Goal: Information Seeking & Learning: Learn about a topic

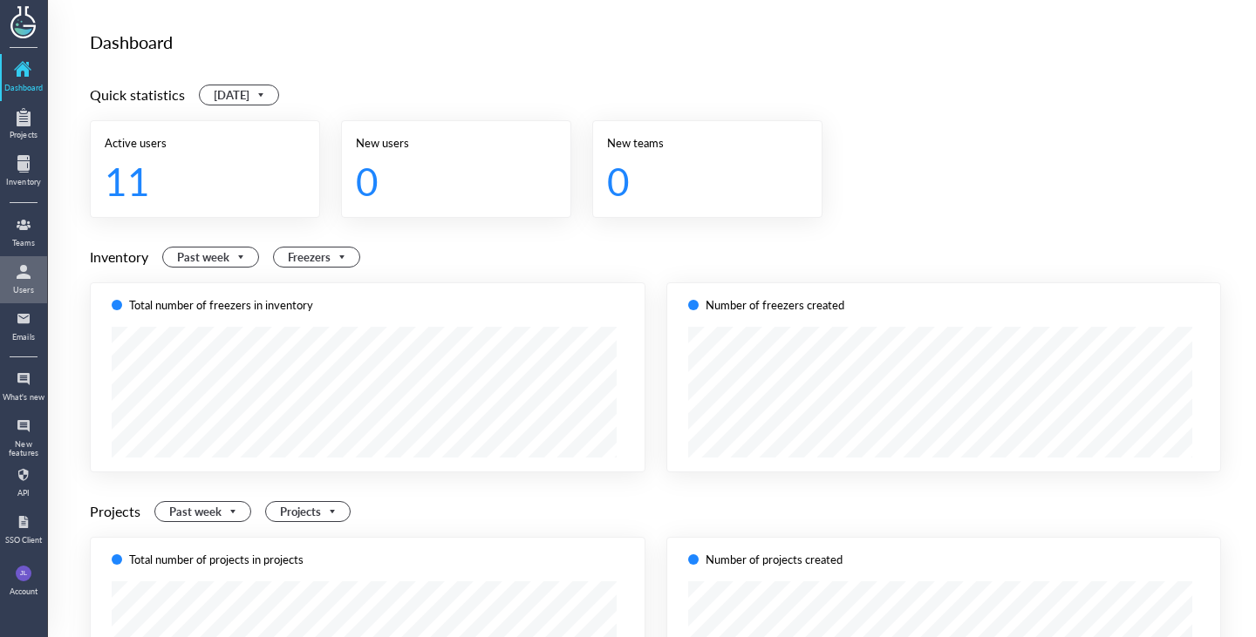
click at [25, 274] on div at bounding box center [24, 272] width 28 height 28
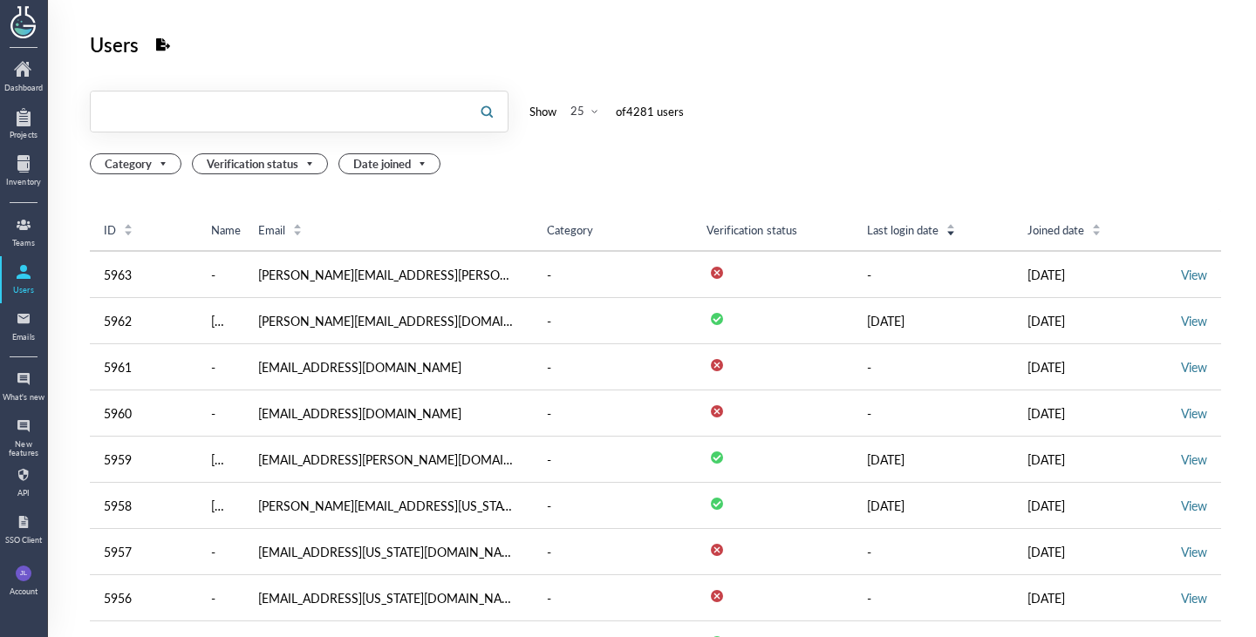
click at [245, 100] on input "text" at bounding box center [278, 112] width 375 height 28
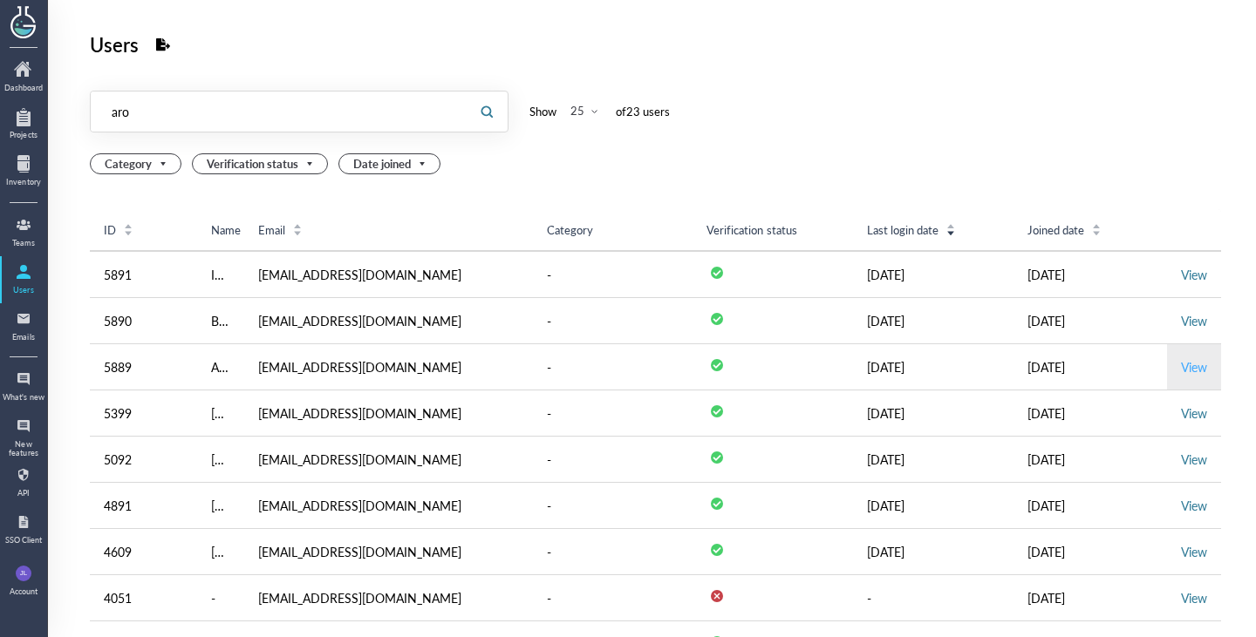
type input "aro"
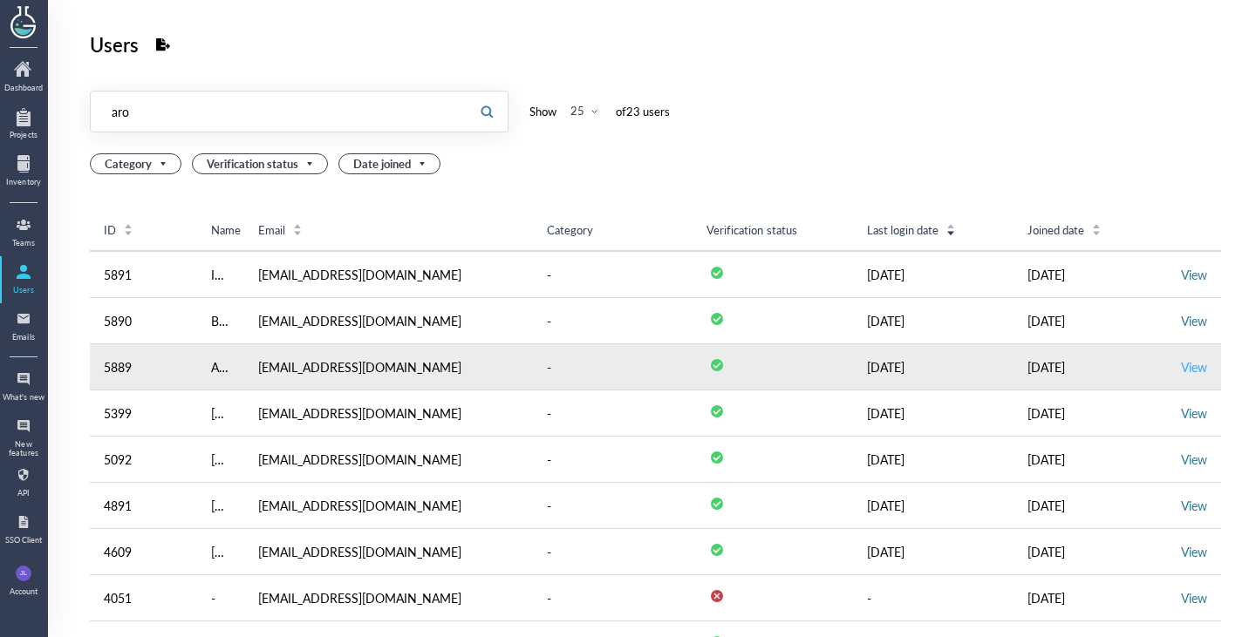
click at [1182, 366] on link "View" at bounding box center [1194, 366] width 26 height 17
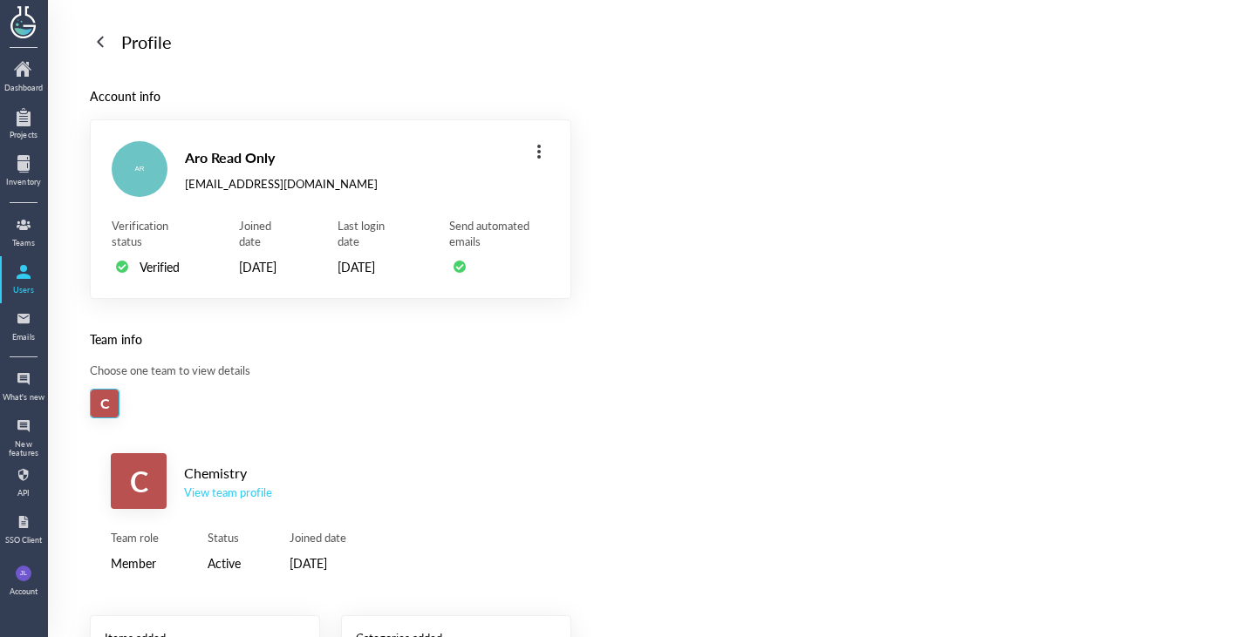
click at [226, 501] on div "View team profile" at bounding box center [228, 493] width 88 height 16
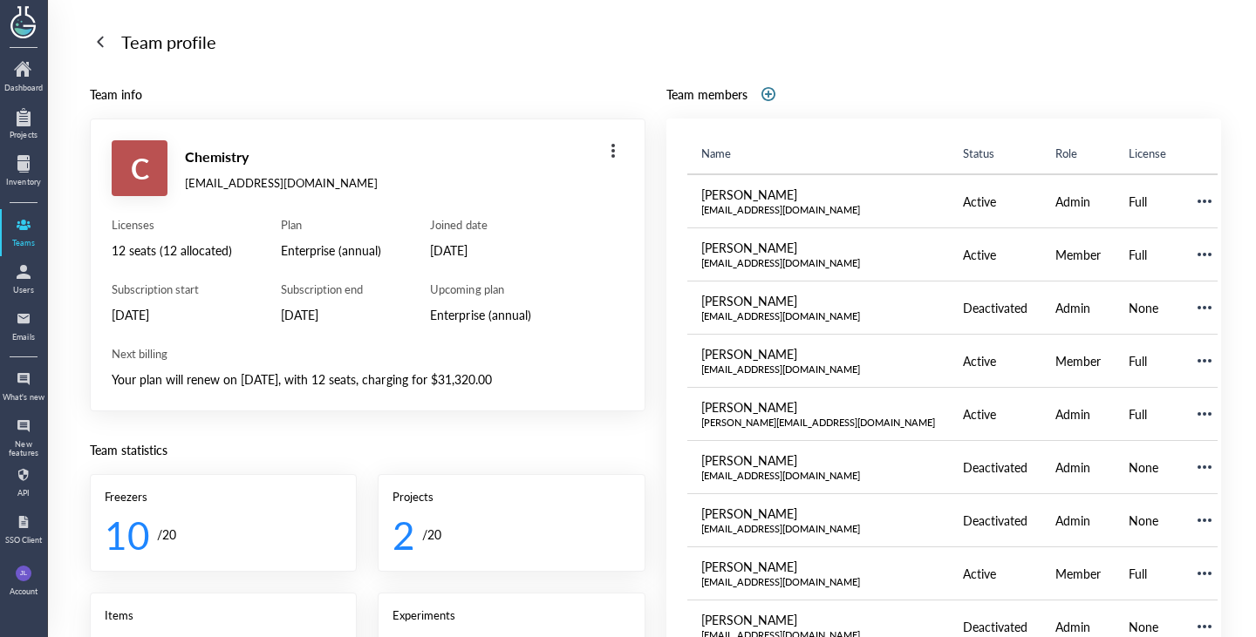
click at [151, 249] on div "12 seats (12 allocated)" at bounding box center [172, 250] width 120 height 21
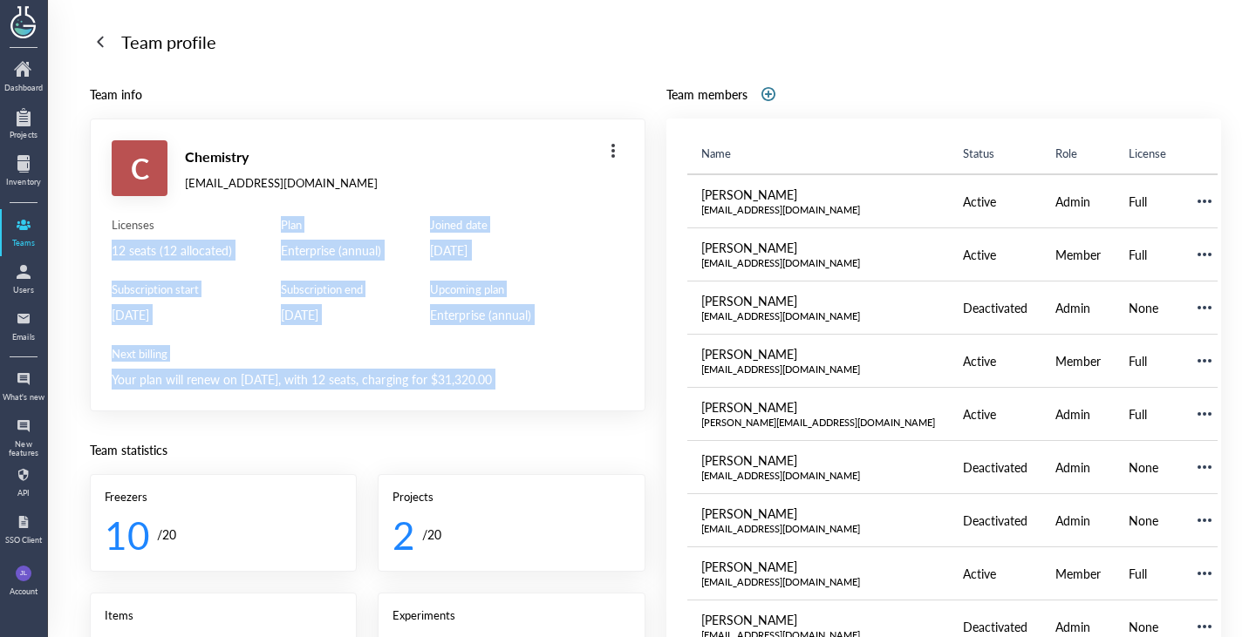
drag, startPoint x: 151, startPoint y: 249, endPoint x: 301, endPoint y: 387, distance: 203.7
click at [301, 387] on div "Licenses 12 seats (12 allocated) Subscription start [DATE] Plan Enterprise (ann…" at bounding box center [368, 303] width 512 height 173
click at [301, 387] on div "Your plan will renew on [DATE], with 12 seats, charging for $31,320.00" at bounding box center [368, 379] width 512 height 21
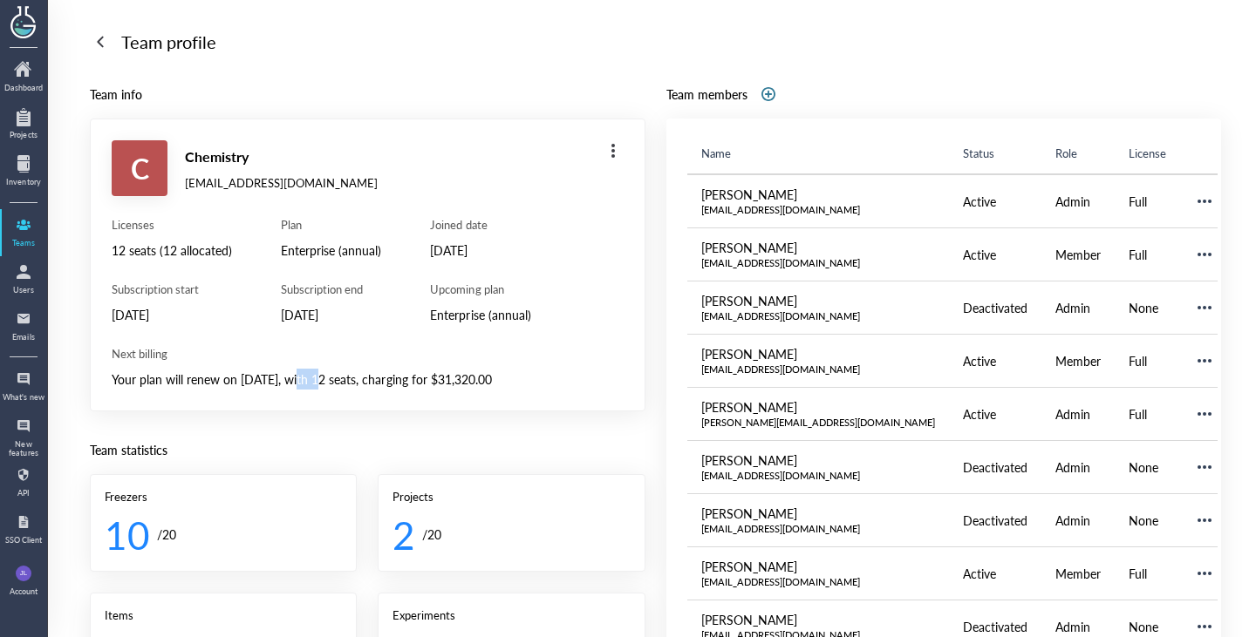
click at [301, 387] on div "Your plan will renew on [DATE], with 12 seats, charging for $31,320.00" at bounding box center [368, 379] width 512 height 21
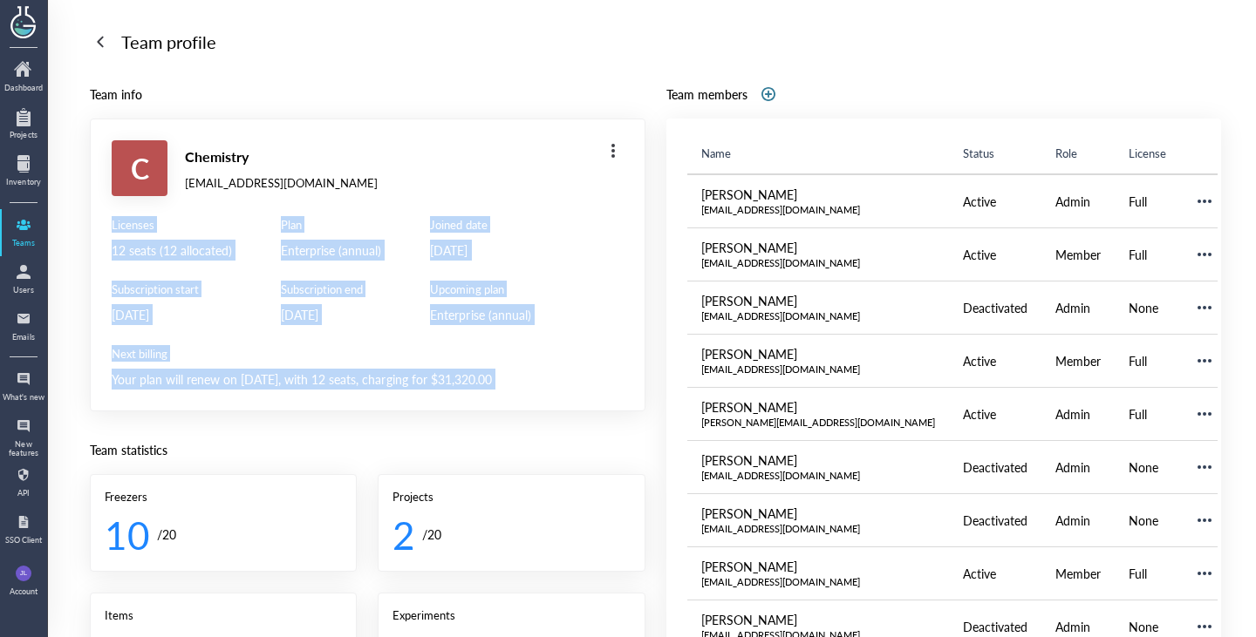
drag, startPoint x: 301, startPoint y: 387, endPoint x: 145, endPoint y: 219, distance: 229.6
click at [145, 219] on div "Licenses 12 seats (12 allocated) Subscription start [DATE] Plan Enterprise (ann…" at bounding box center [368, 303] width 512 height 173
click at [145, 219] on div "Licenses" at bounding box center [172, 225] width 120 height 16
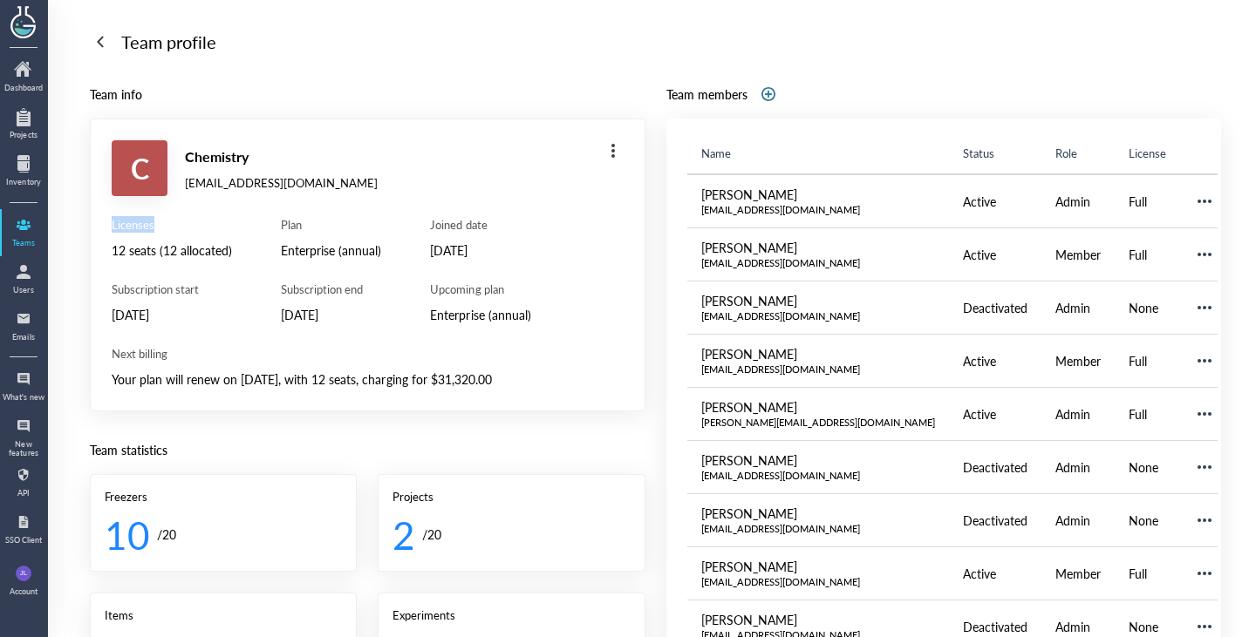
click at [145, 219] on div "Licenses" at bounding box center [172, 225] width 120 height 16
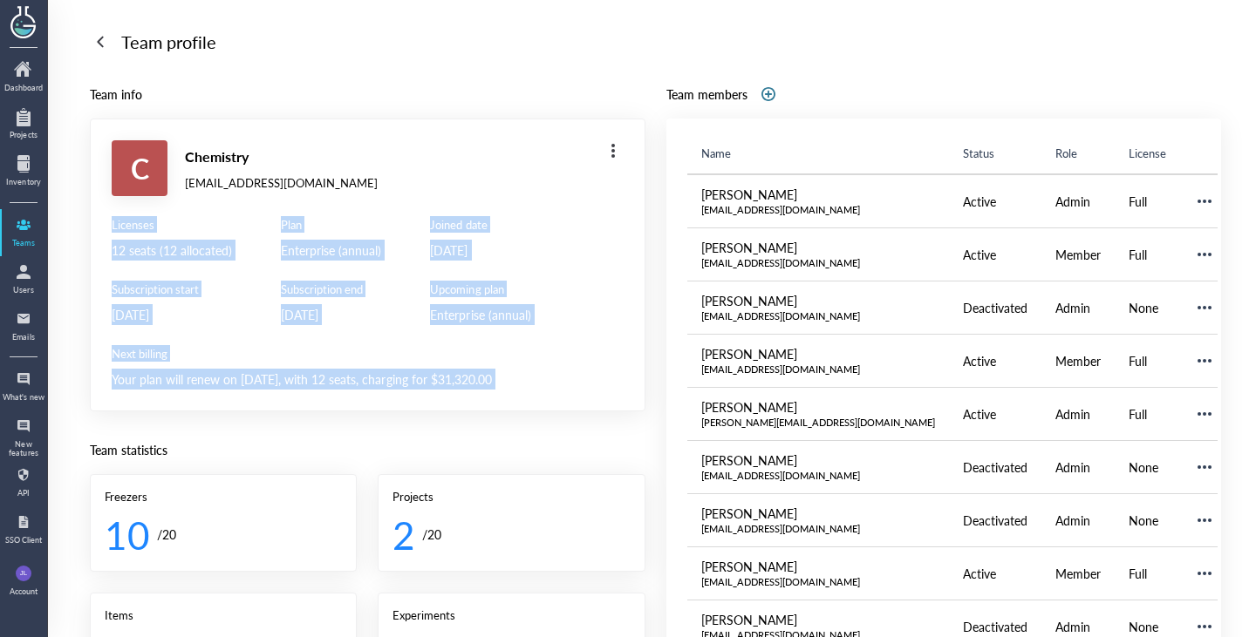
drag, startPoint x: 145, startPoint y: 219, endPoint x: 266, endPoint y: 377, distance: 199.0
click at [266, 377] on div "Licenses 12 seats (12 allocated) Subscription start [DATE] Plan Enterprise (ann…" at bounding box center [368, 303] width 512 height 173
click at [266, 377] on div "Your plan will renew on [DATE], with 12 seats, charging for $31,320.00" at bounding box center [368, 379] width 512 height 21
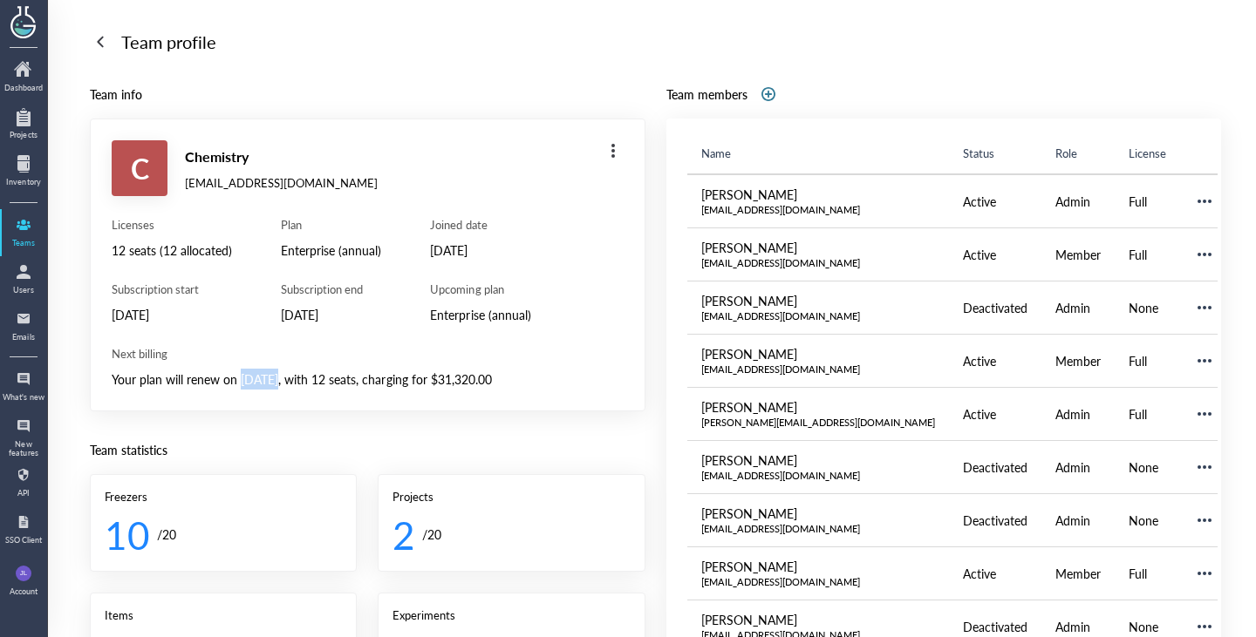
click at [266, 377] on div "Your plan will renew on [DATE], with 12 seats, charging for $31,320.00" at bounding box center [368, 379] width 512 height 21
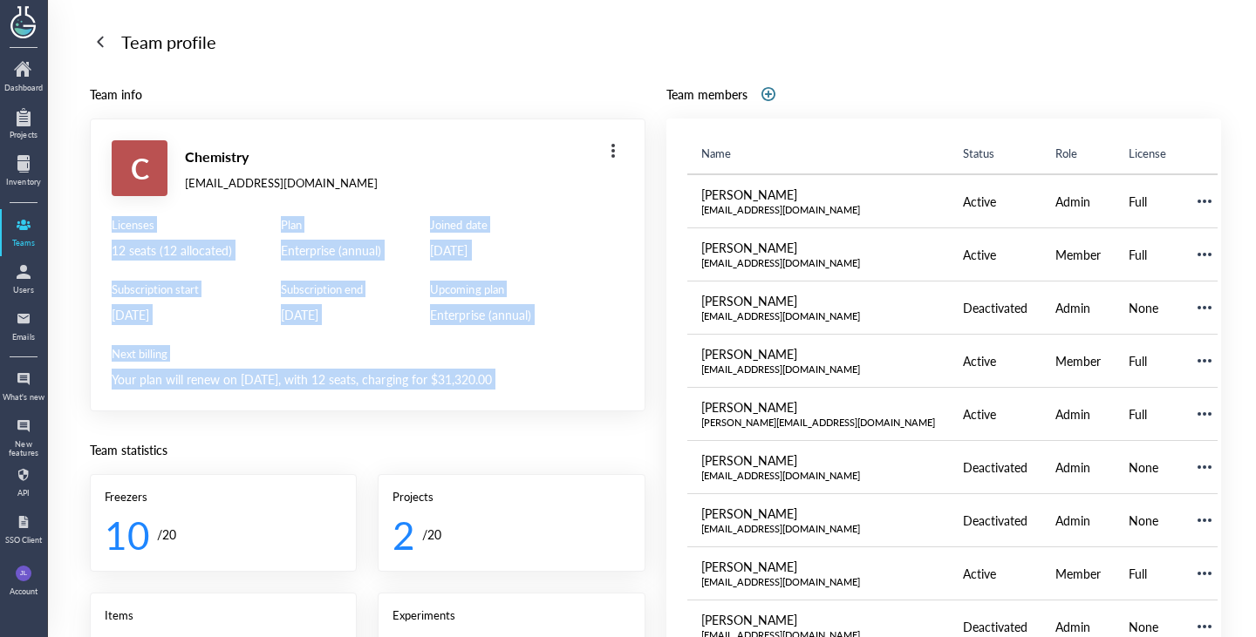
drag, startPoint x: 266, startPoint y: 377, endPoint x: 134, endPoint y: 227, distance: 199.6
click at [134, 227] on div "Licenses 12 seats (12 allocated) Subscription start [DATE] Plan Enterprise (ann…" at bounding box center [368, 303] width 512 height 173
click at [134, 227] on div "Licenses" at bounding box center [172, 225] width 120 height 16
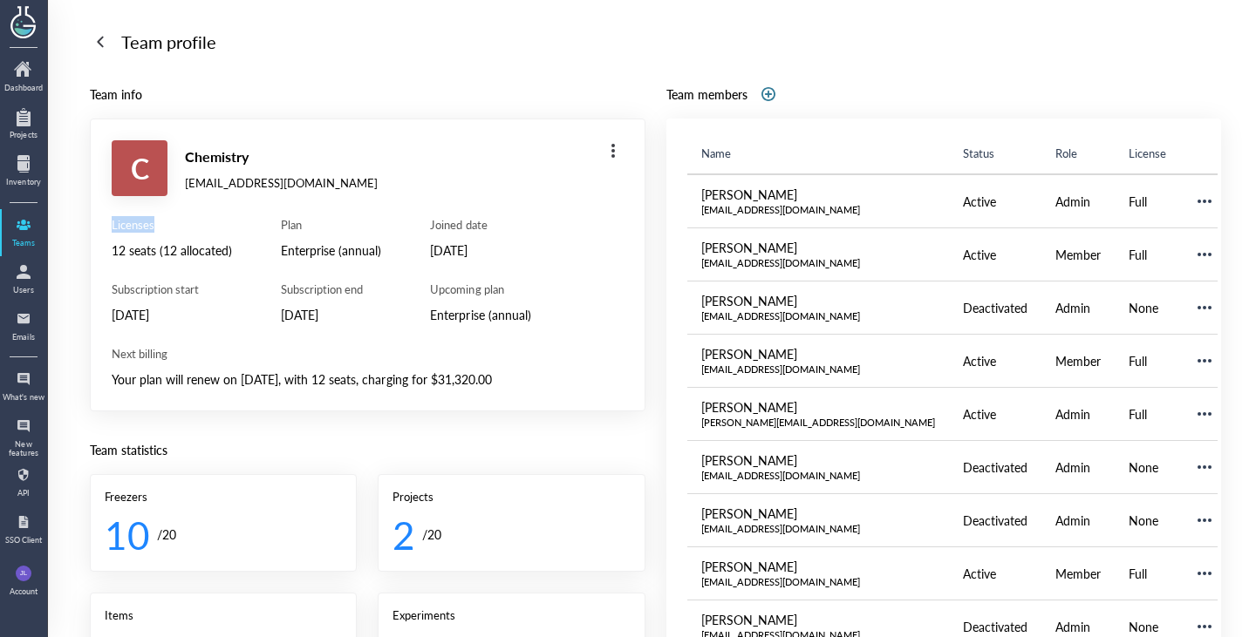
click at [134, 227] on div "Licenses" at bounding box center [172, 225] width 120 height 16
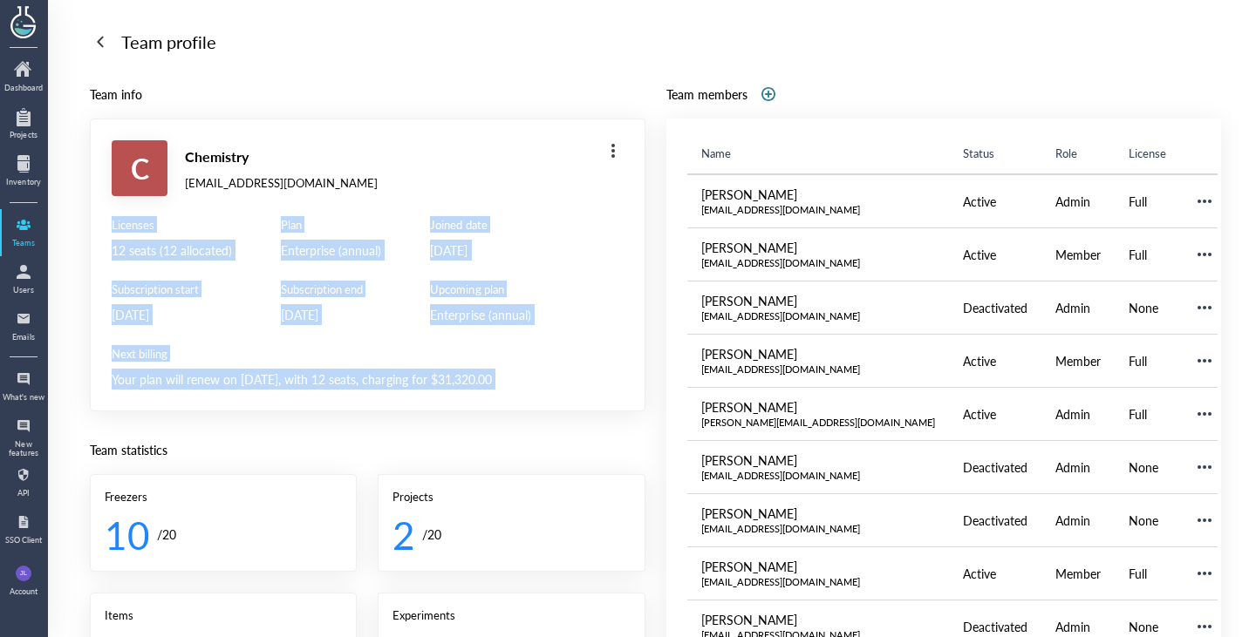
drag, startPoint x: 134, startPoint y: 227, endPoint x: 228, endPoint y: 369, distance: 170.5
click at [228, 369] on div "Licenses 12 seats (12 allocated) Subscription start [DATE] Plan Enterprise (ann…" at bounding box center [368, 303] width 512 height 173
click at [228, 369] on div "Your plan will renew on [DATE], with 12 seats, charging for $31,320.00" at bounding box center [368, 379] width 512 height 21
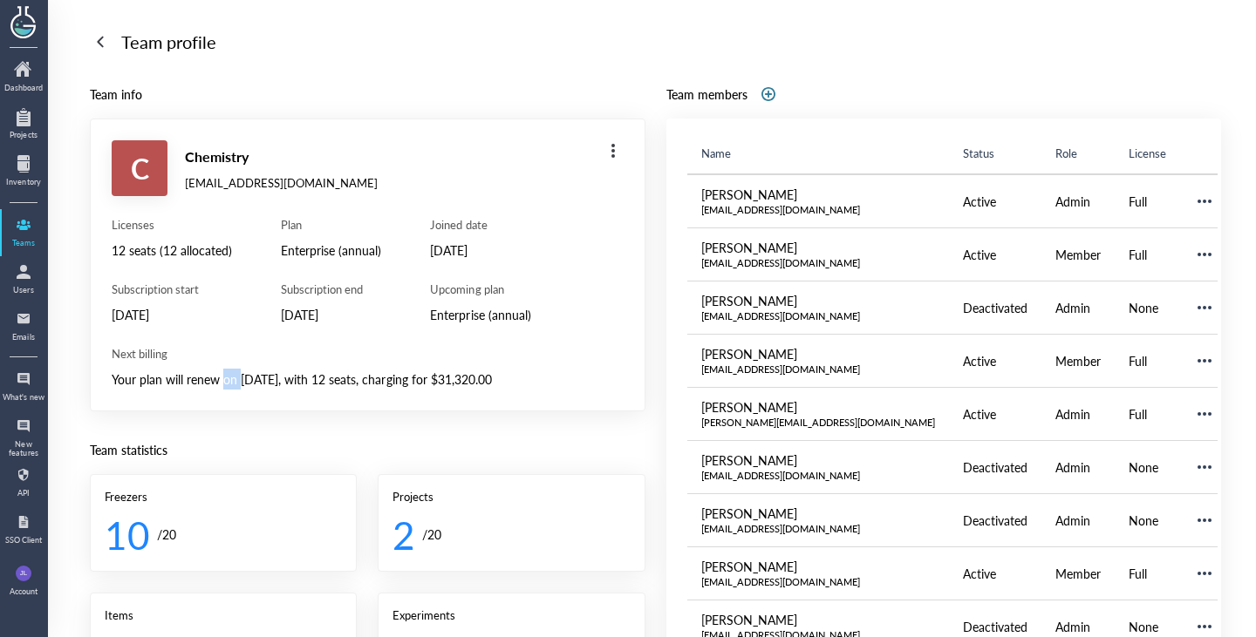
click at [228, 369] on div "Your plan will renew on [DATE], with 12 seats, charging for $31,320.00" at bounding box center [368, 379] width 512 height 21
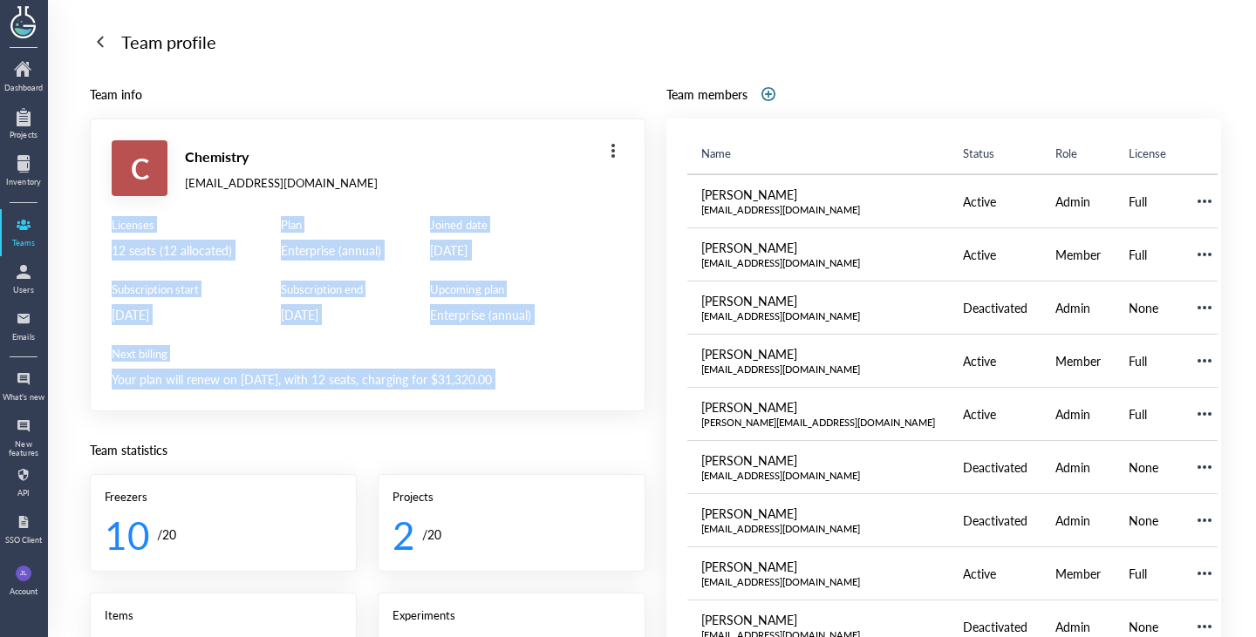
drag, startPoint x: 228, startPoint y: 369, endPoint x: 133, endPoint y: 226, distance: 171.7
click at [133, 226] on div "Licenses 12 seats (12 allocated) Subscription start [DATE] Plan Enterprise (ann…" at bounding box center [368, 303] width 512 height 173
click at [133, 226] on div "Licenses" at bounding box center [172, 225] width 120 height 16
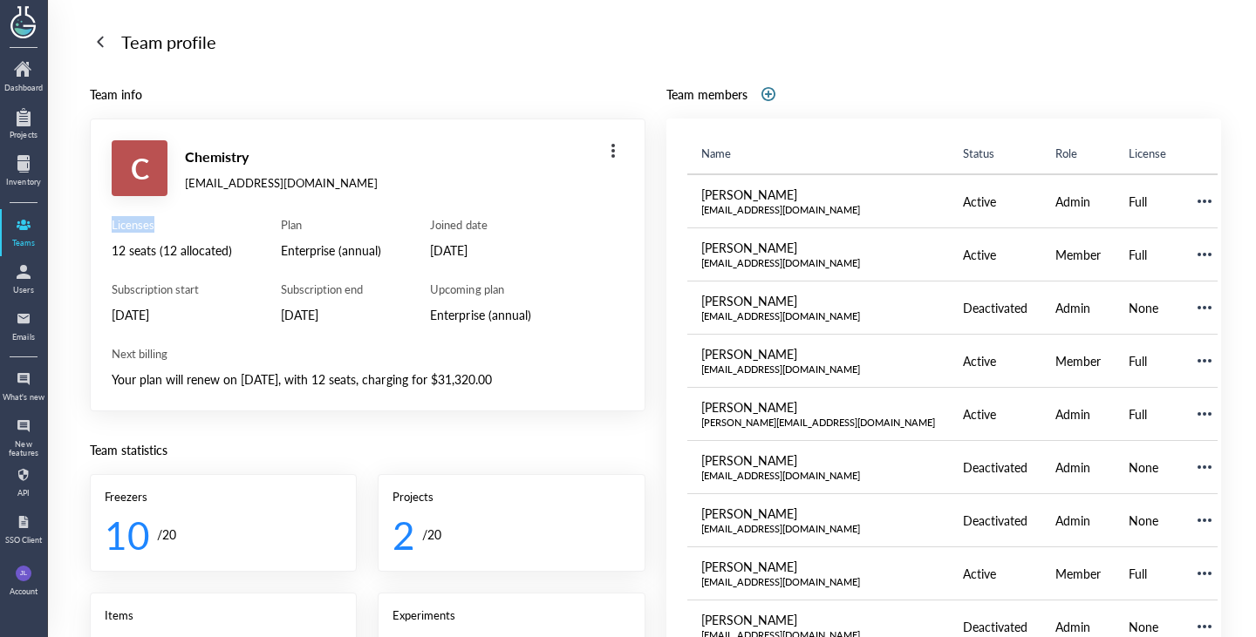
click at [133, 226] on div "Licenses" at bounding box center [172, 225] width 120 height 16
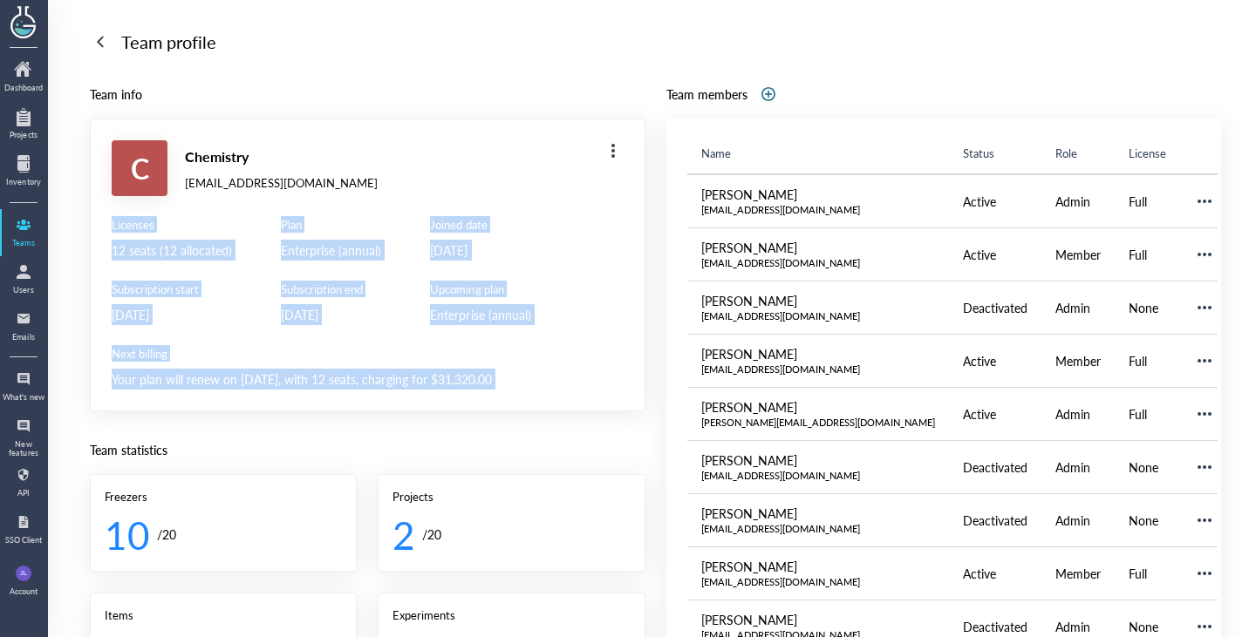
drag, startPoint x: 133, startPoint y: 226, endPoint x: 242, endPoint y: 377, distance: 186.1
click at [242, 377] on div "Licenses 12 seats (12 allocated) Subscription start [DATE] Plan Enterprise (ann…" at bounding box center [368, 303] width 512 height 173
click at [242, 377] on div "Your plan will renew on [DATE], with 12 seats, charging for $31,320.00" at bounding box center [368, 379] width 512 height 21
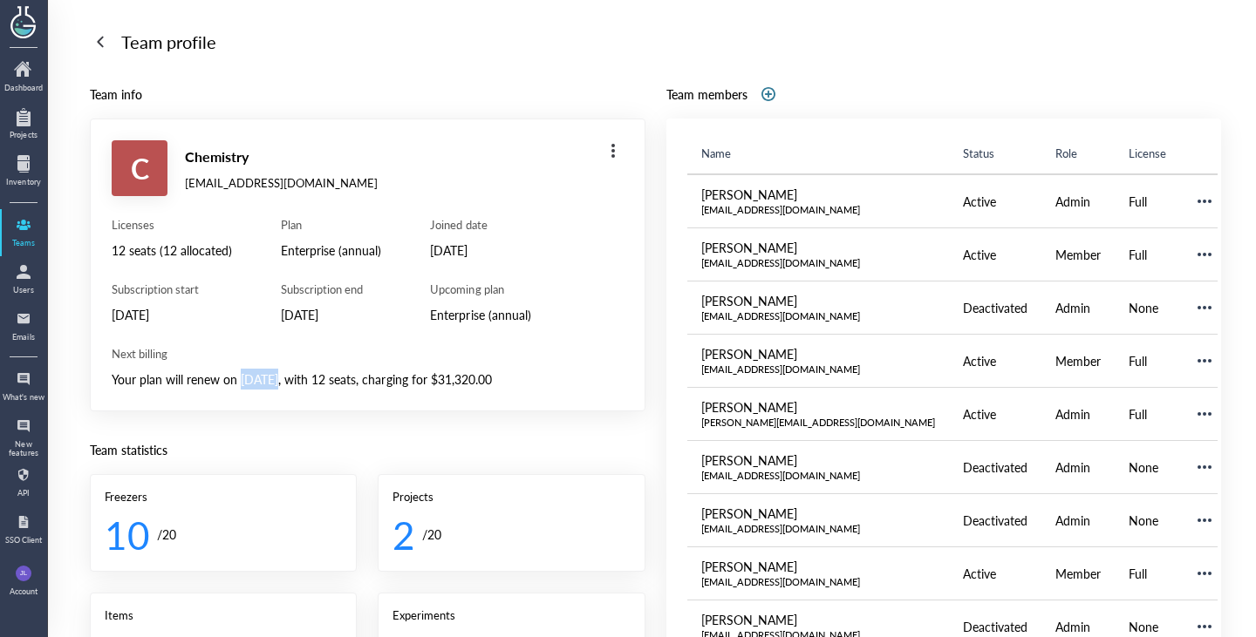
click at [242, 377] on div "Your plan will renew on [DATE], with 12 seats, charging for $31,320.00" at bounding box center [368, 379] width 512 height 21
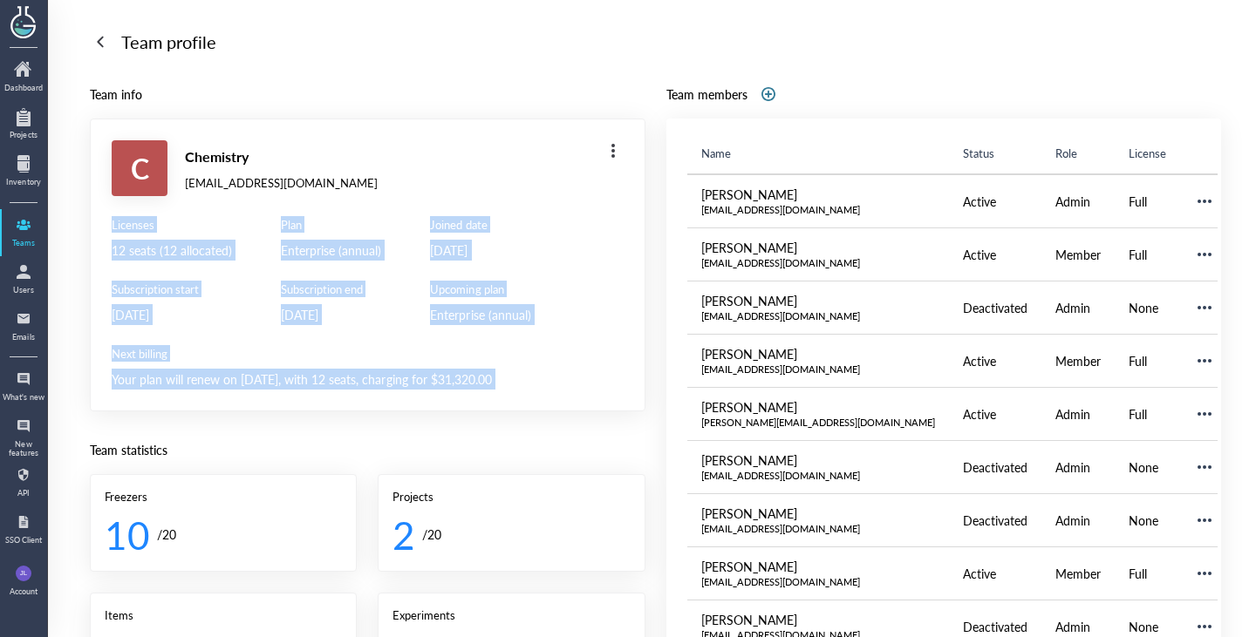
drag, startPoint x: 242, startPoint y: 377, endPoint x: 148, endPoint y: 228, distance: 175.6
click at [148, 228] on div "Licenses 12 seats (12 allocated) Subscription start [DATE] Plan Enterprise (ann…" at bounding box center [368, 303] width 512 height 173
click at [148, 228] on div "Licenses" at bounding box center [172, 225] width 120 height 16
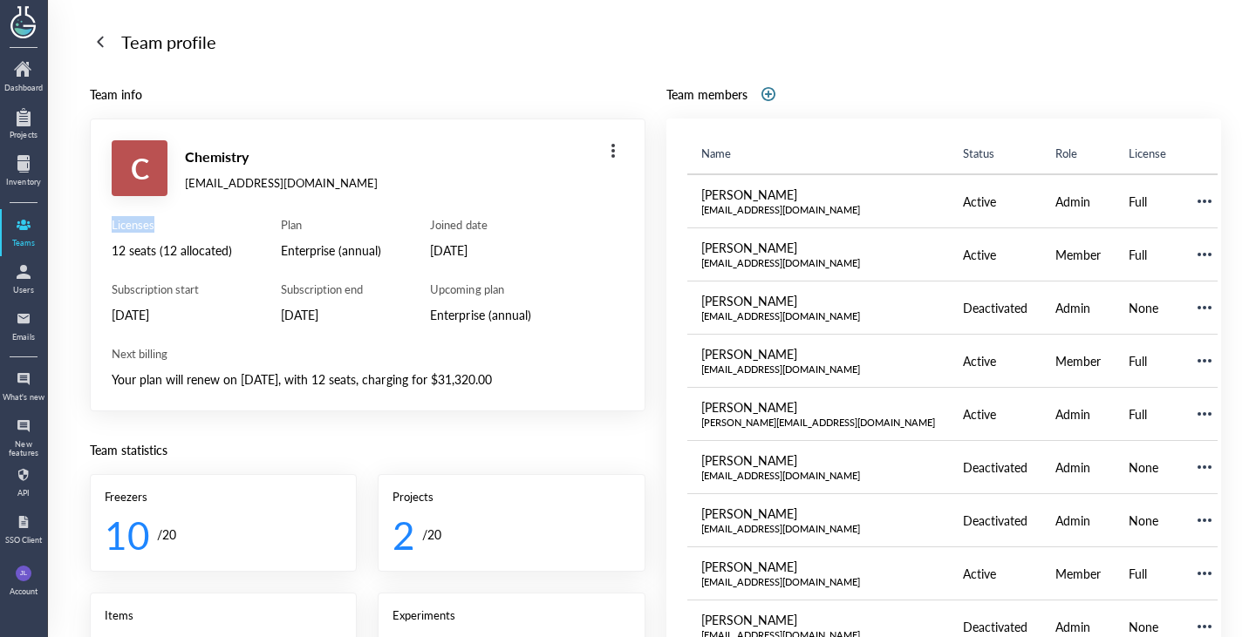
click at [148, 228] on div "Licenses" at bounding box center [172, 225] width 120 height 16
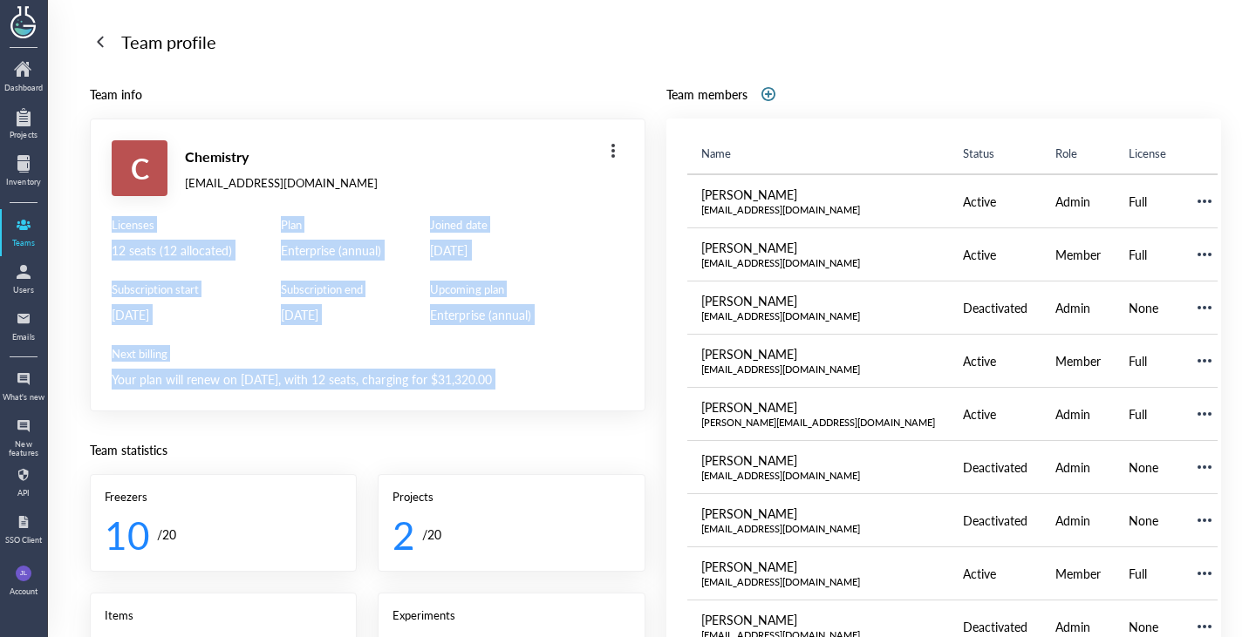
drag, startPoint x: 148, startPoint y: 228, endPoint x: 225, endPoint y: 363, distance: 154.7
click at [225, 363] on div "Licenses 12 seats (12 allocated) Subscription start [DATE] Plan Enterprise (ann…" at bounding box center [368, 303] width 512 height 173
click at [226, 363] on div "Next billing Your plan will renew on [DATE], with 12 seats, charging for $31,32…" at bounding box center [368, 368] width 512 height 44
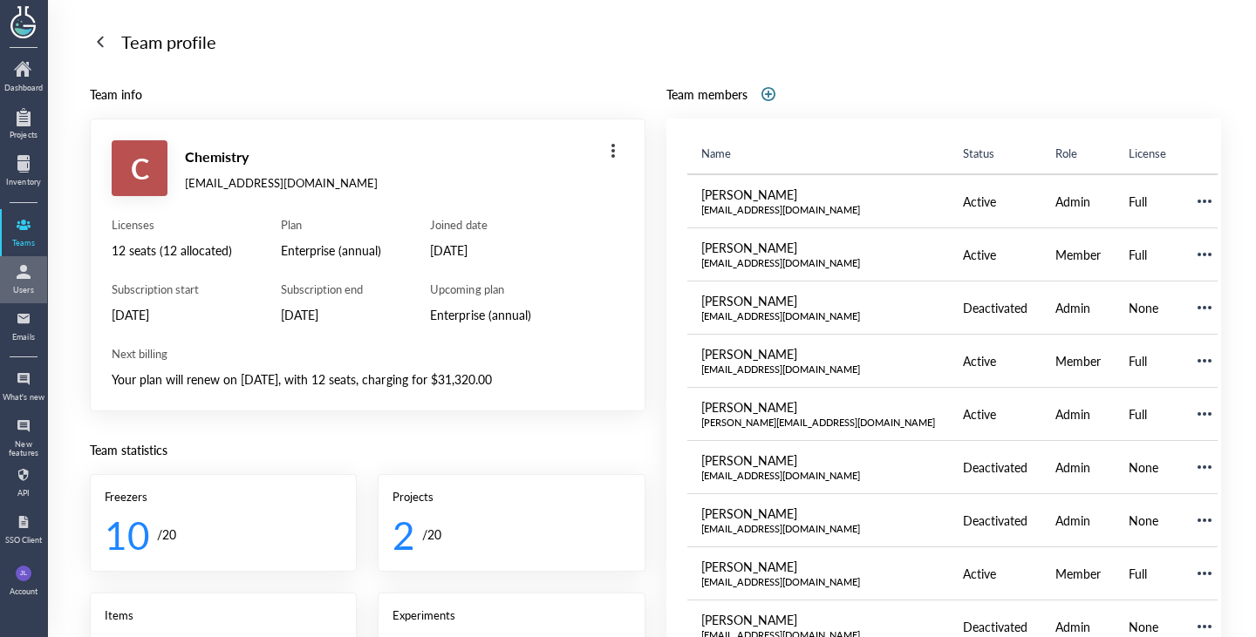
click at [40, 274] on div at bounding box center [24, 272] width 44 height 28
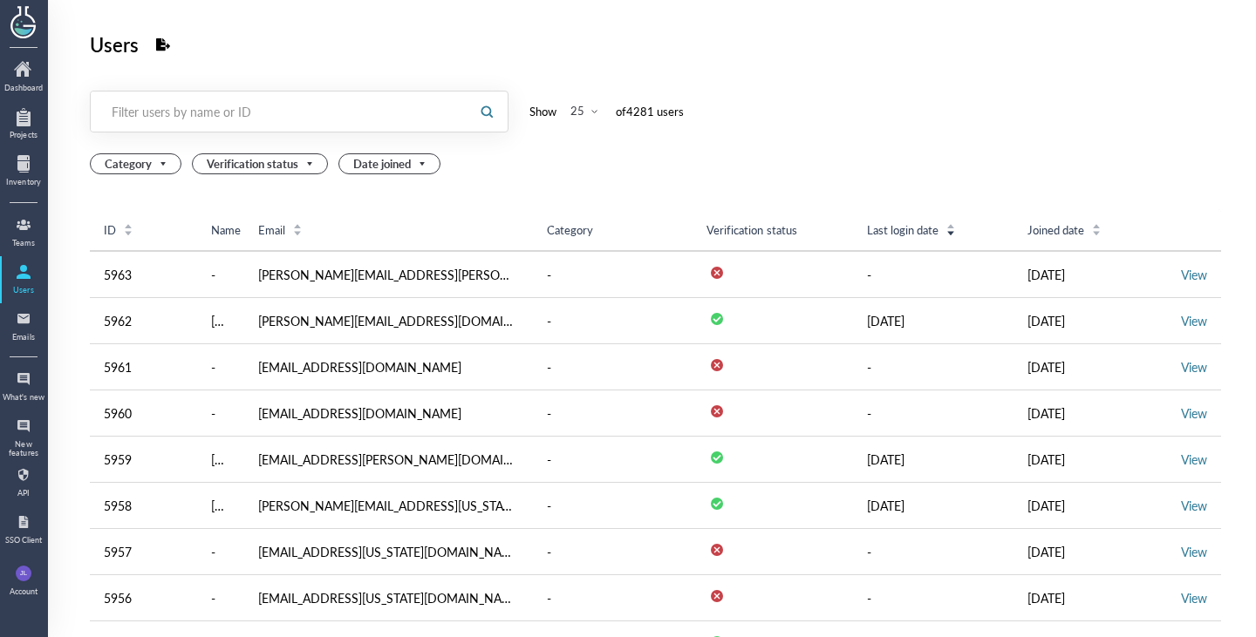
click at [208, 112] on div "Filter users by name or ID" at bounding box center [280, 111] width 336 height 17
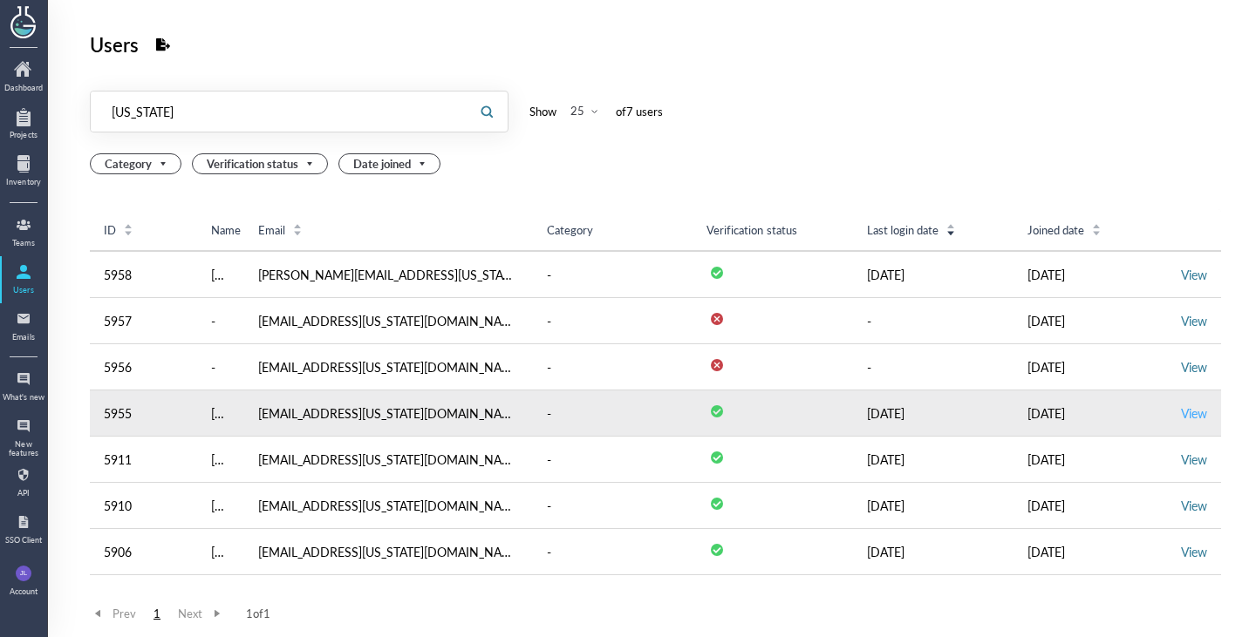
type input "[US_STATE]"
click at [1190, 417] on link "View" at bounding box center [1194, 413] width 26 height 17
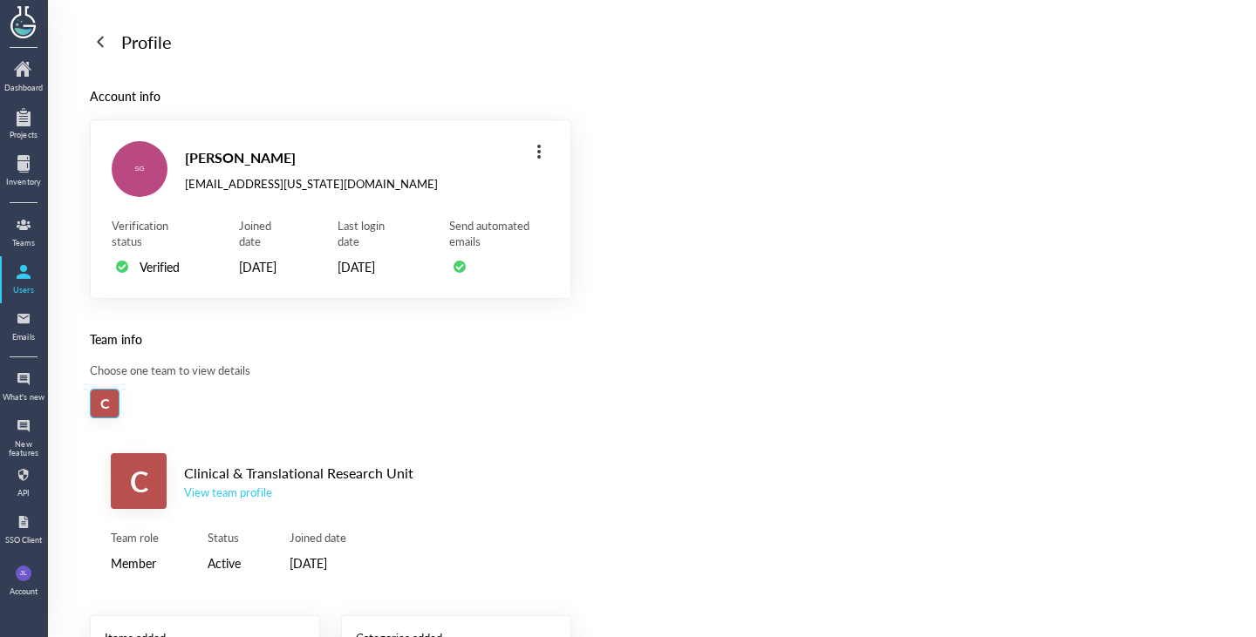
click at [205, 501] on div "View team profile" at bounding box center [298, 493] width 229 height 16
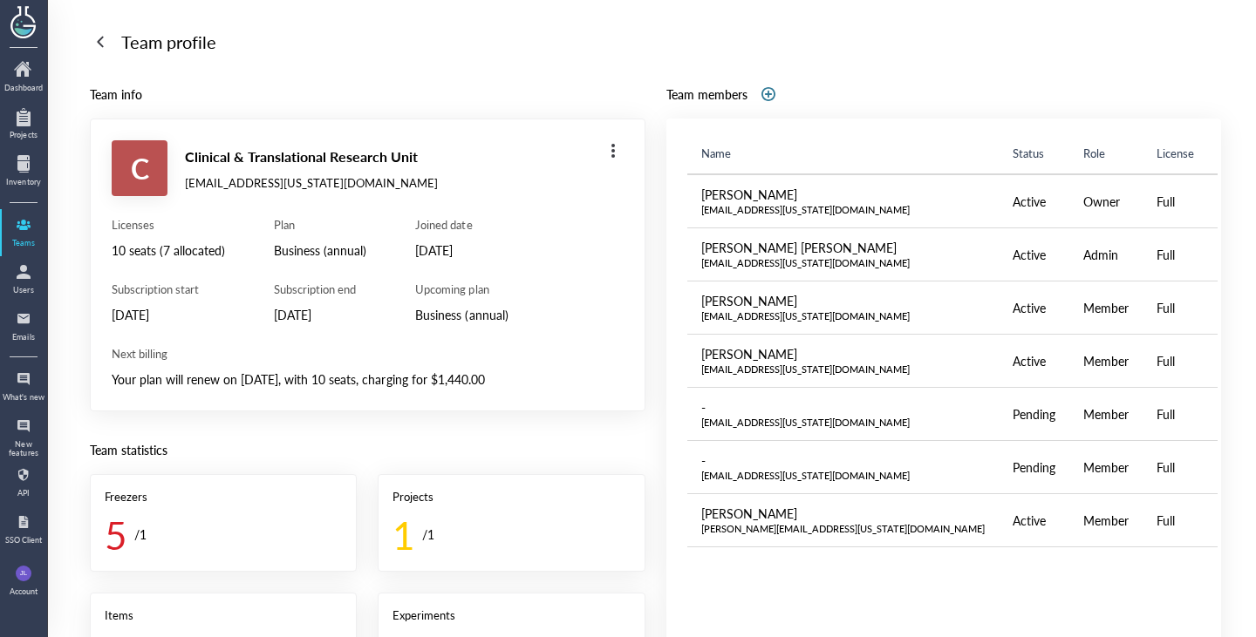
click at [488, 385] on div "Your plan will renew on [DATE], with 10 seats, charging for $1,440.00" at bounding box center [368, 379] width 512 height 21
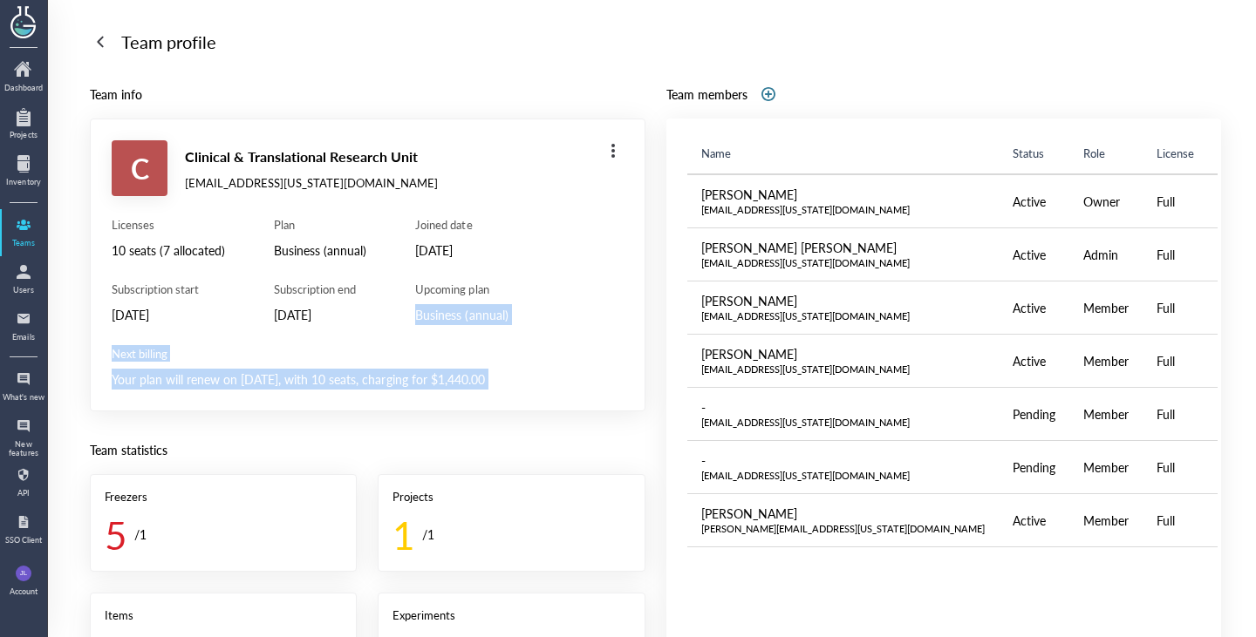
drag, startPoint x: 488, startPoint y: 385, endPoint x: 476, endPoint y: 309, distance: 76.8
click at [476, 310] on div "Licenses 10 seats (7 allocated) Subscription start [DATE] Plan Business (annual…" at bounding box center [368, 303] width 512 height 173
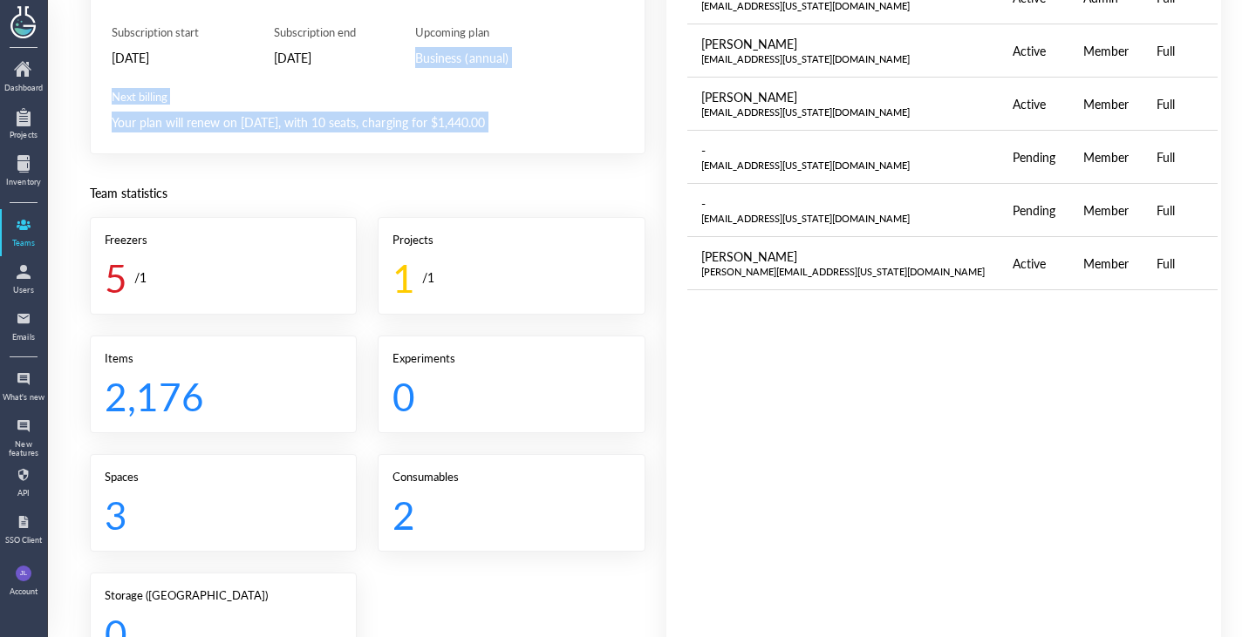
scroll to position [262, 0]
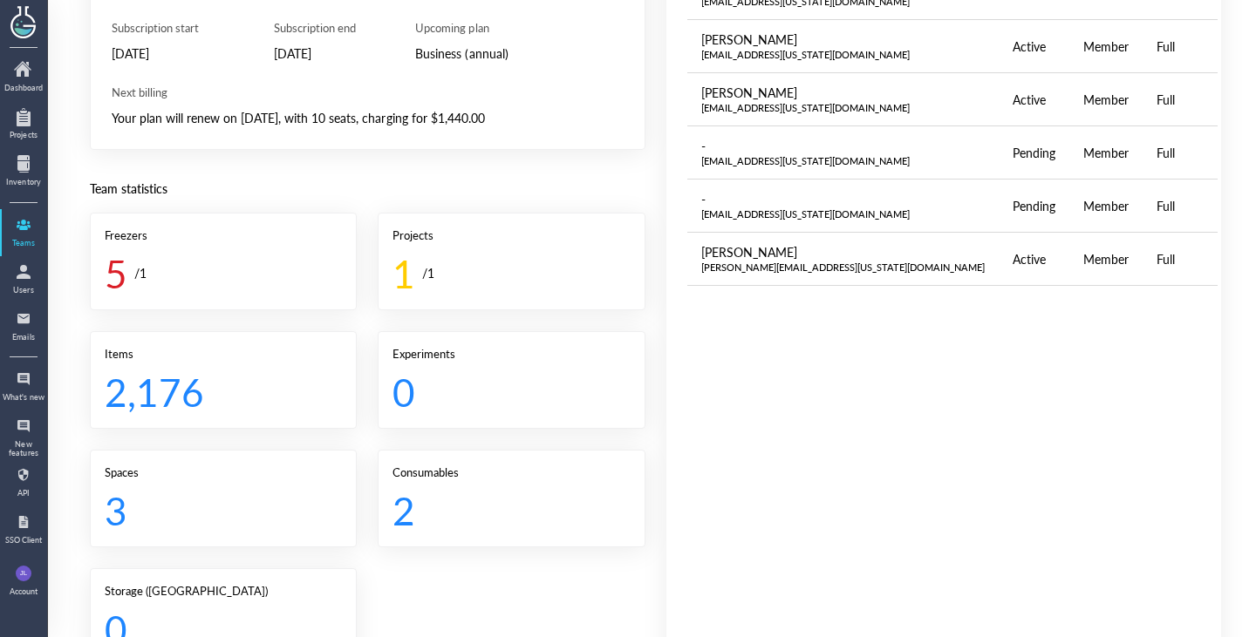
click at [577, 431] on div "Freezers 5 / 1 Projects 1 / 1 Items 2,176 Experiments 0 Spaces 3 Consumables 2 …" at bounding box center [368, 439] width 556 height 453
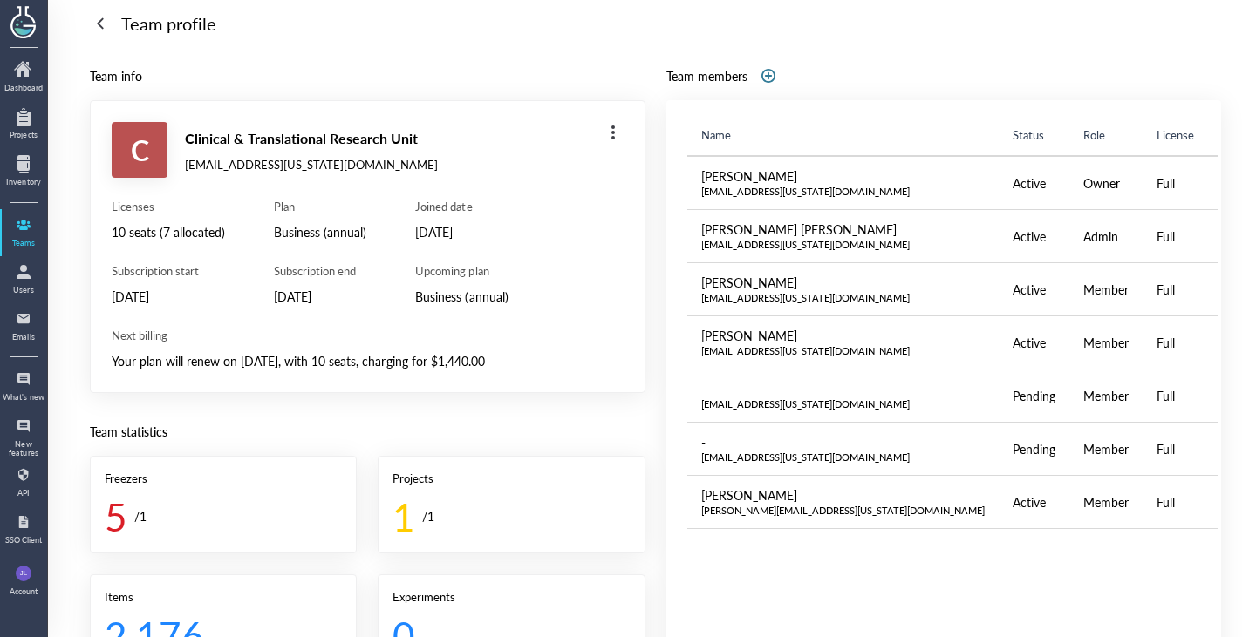
scroll to position [0, 0]
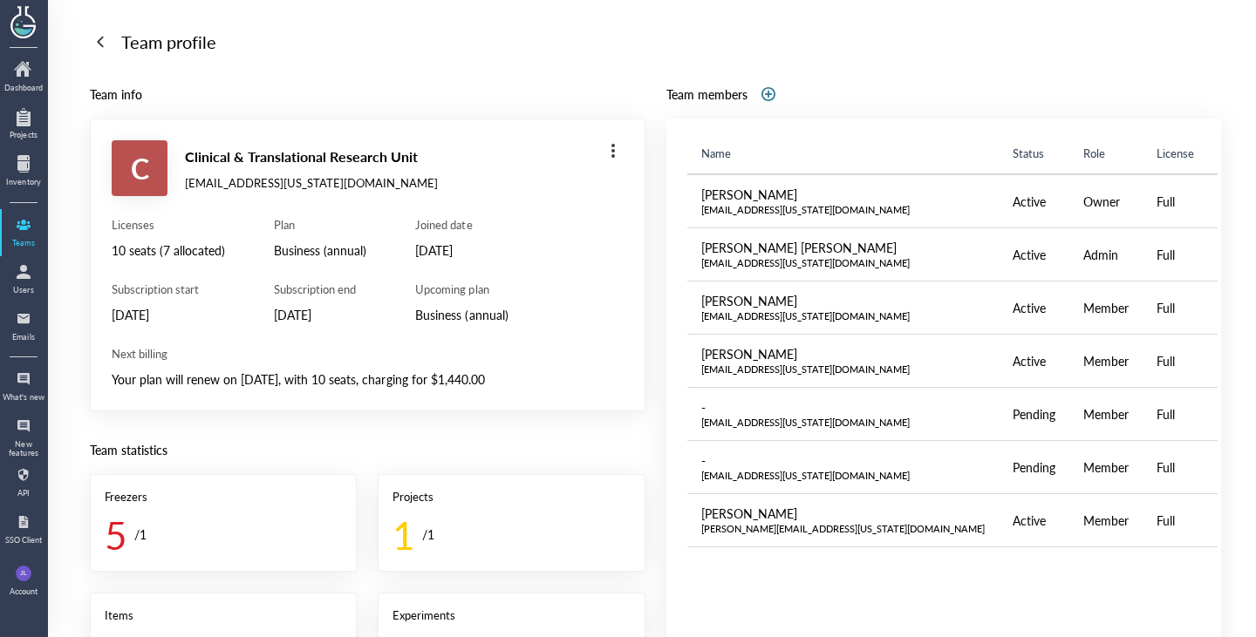
click at [361, 317] on div "[DATE]" at bounding box center [320, 314] width 92 height 21
click at [364, 321] on div "[DATE]" at bounding box center [320, 314] width 92 height 21
click at [948, 130] on div "Name Status Role License [PERSON_NAME] [EMAIL_ADDRESS][US_STATE][DOMAIN_NAME] A…" at bounding box center [944, 523] width 556 height 809
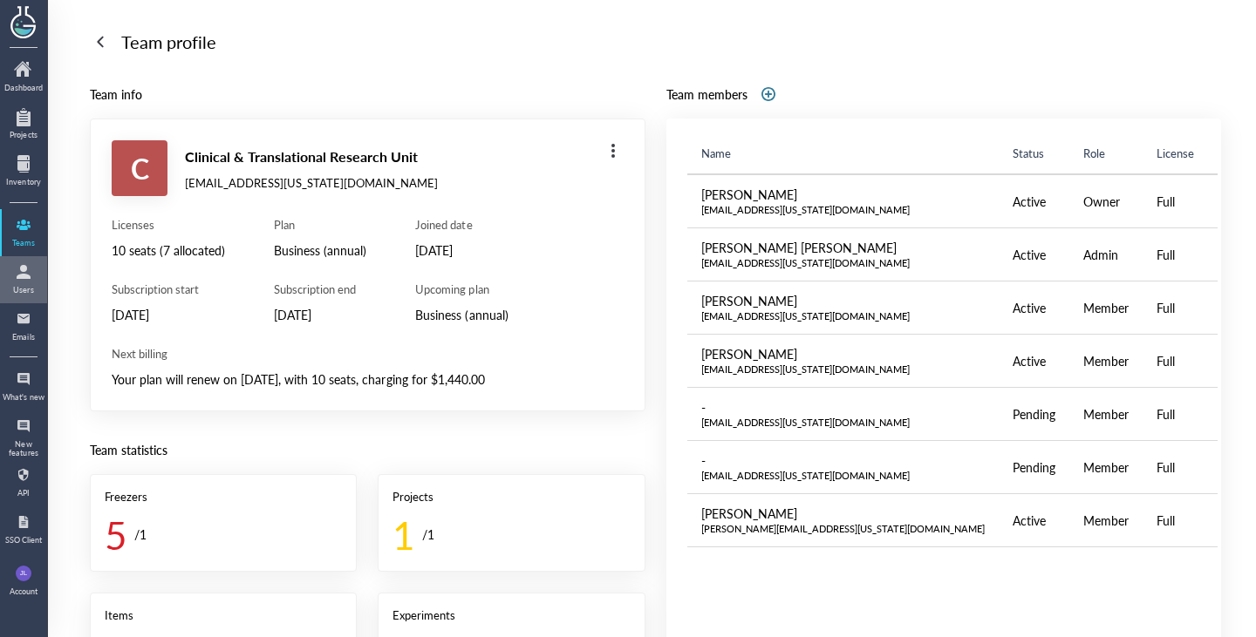
click at [19, 270] on div at bounding box center [24, 272] width 28 height 28
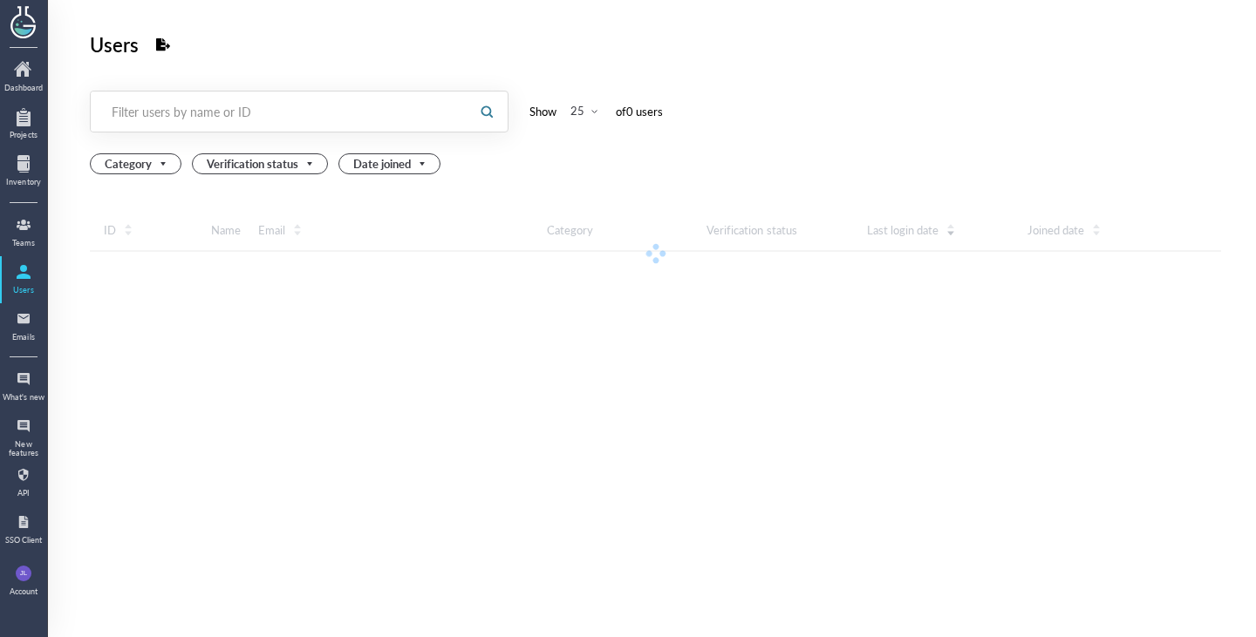
click at [289, 95] on div at bounding box center [278, 112] width 375 height 40
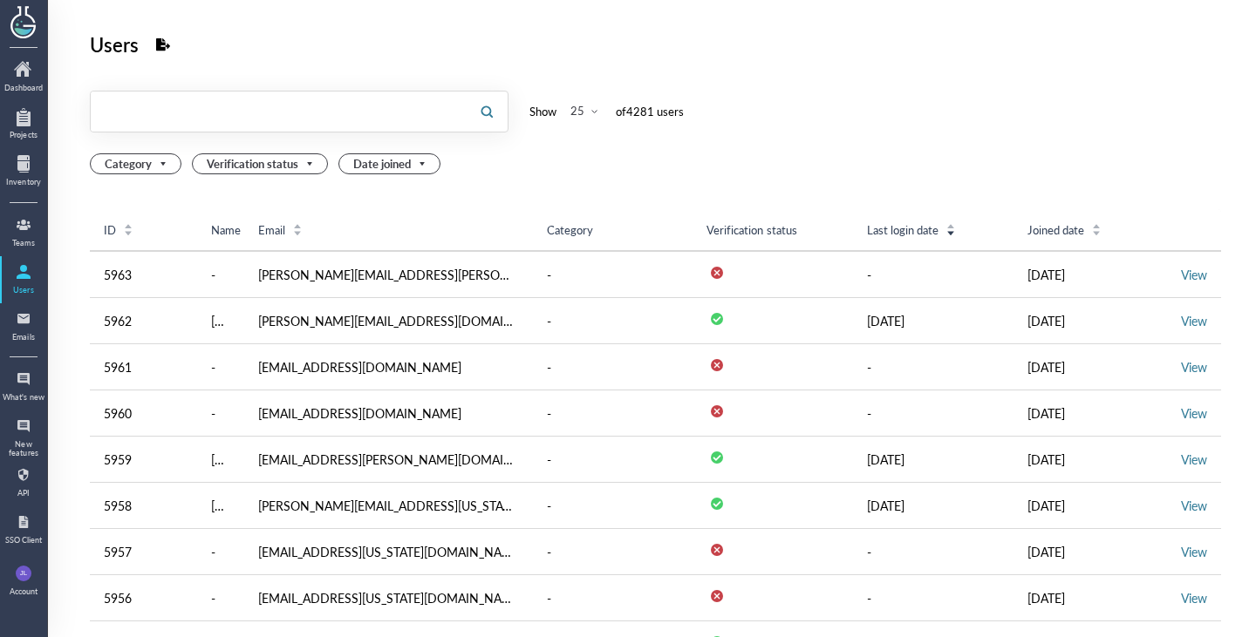
paste input "[EMAIL_ADDRESS][DOMAIN_NAME]"
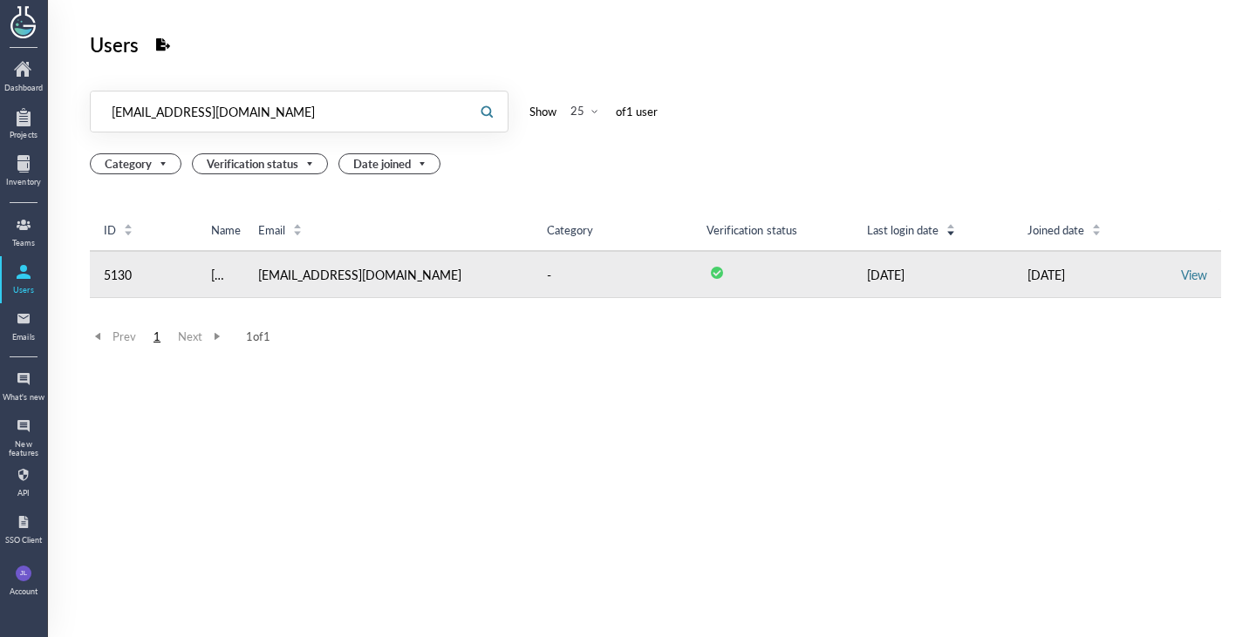
type input "[EMAIL_ADDRESS][DOMAIN_NAME]"
click at [1197, 269] on td "View" at bounding box center [1194, 274] width 54 height 47
click at [1183, 271] on link "View" at bounding box center [1194, 274] width 26 height 17
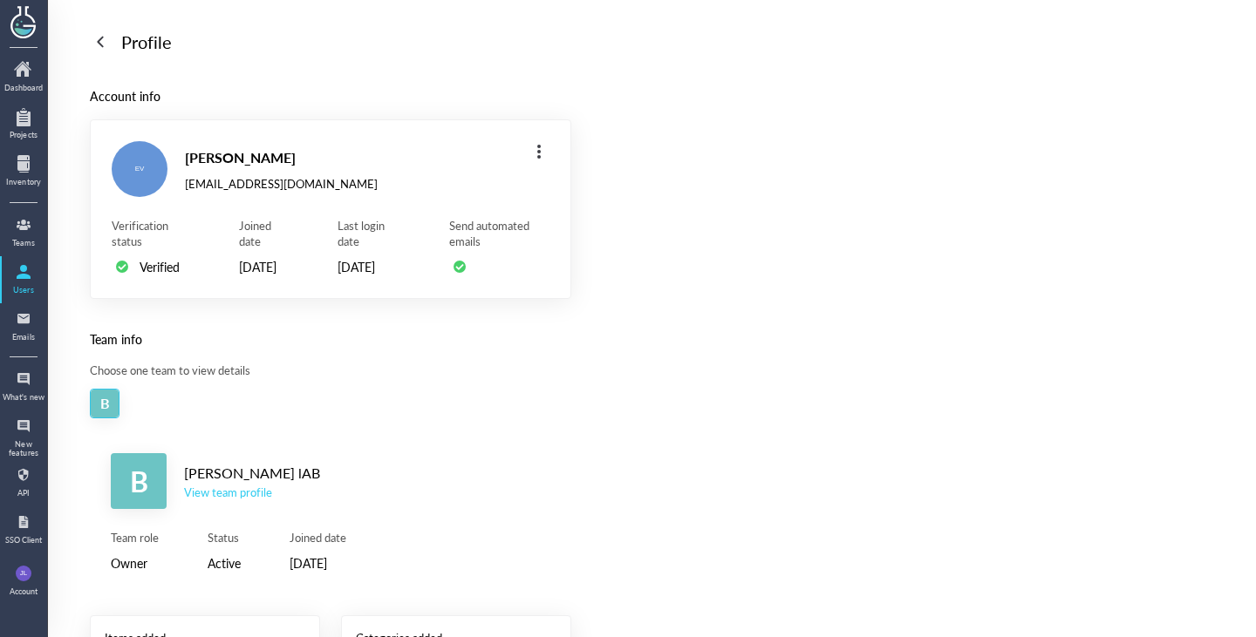
click at [208, 485] on div "[PERSON_NAME] lAB" at bounding box center [252, 473] width 136 height 23
click at [217, 501] on div "View team profile" at bounding box center [252, 493] width 136 height 16
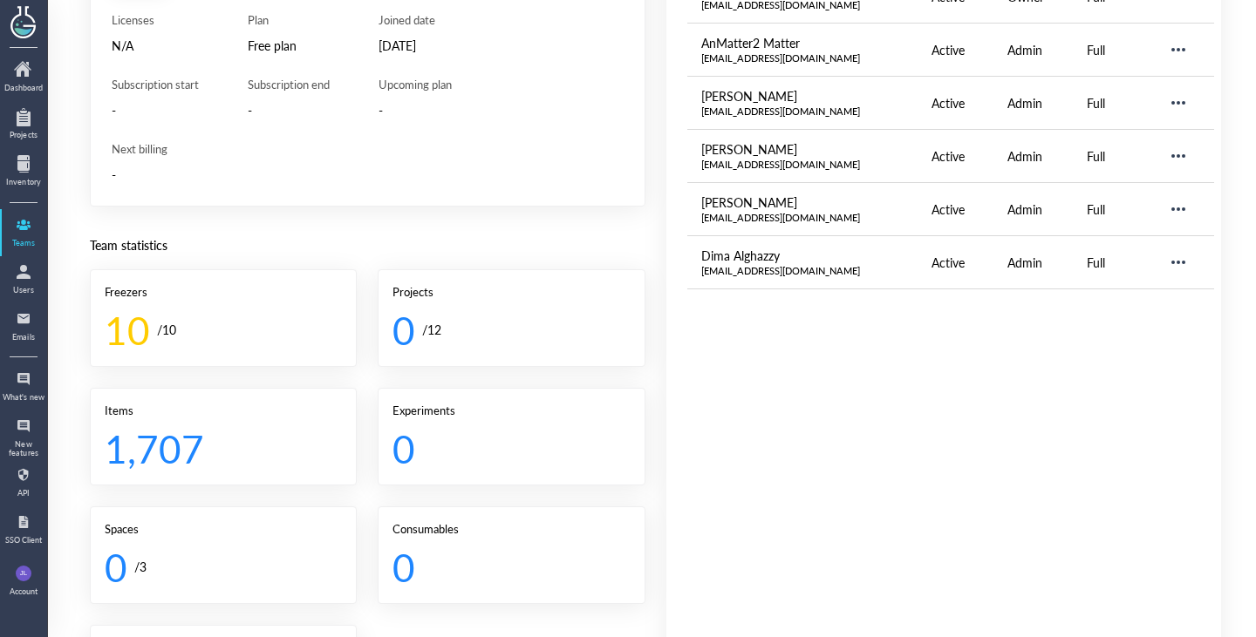
scroll to position [23, 0]
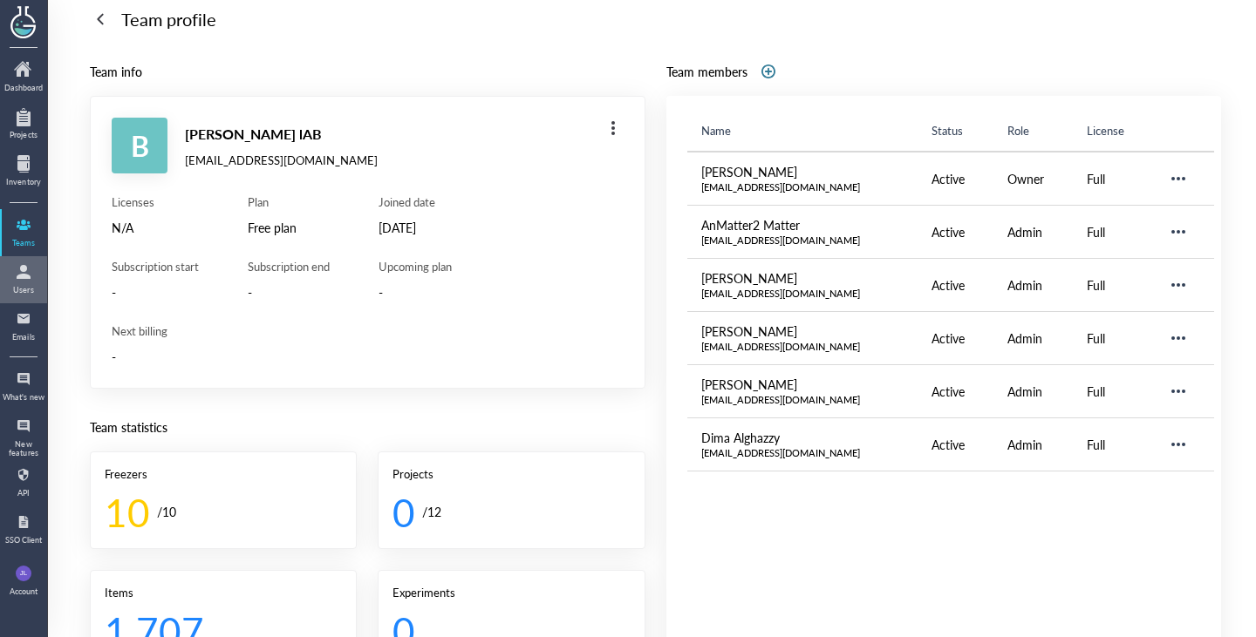
click at [21, 275] on div at bounding box center [24, 272] width 28 height 28
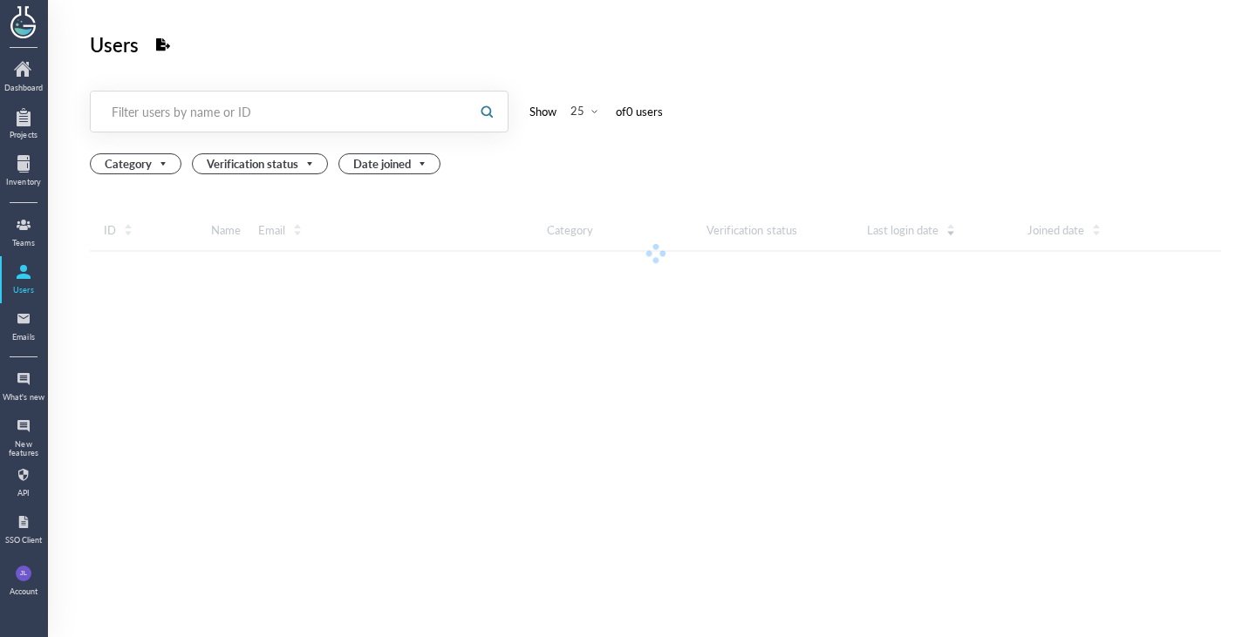
click at [280, 128] on div at bounding box center [278, 112] width 375 height 40
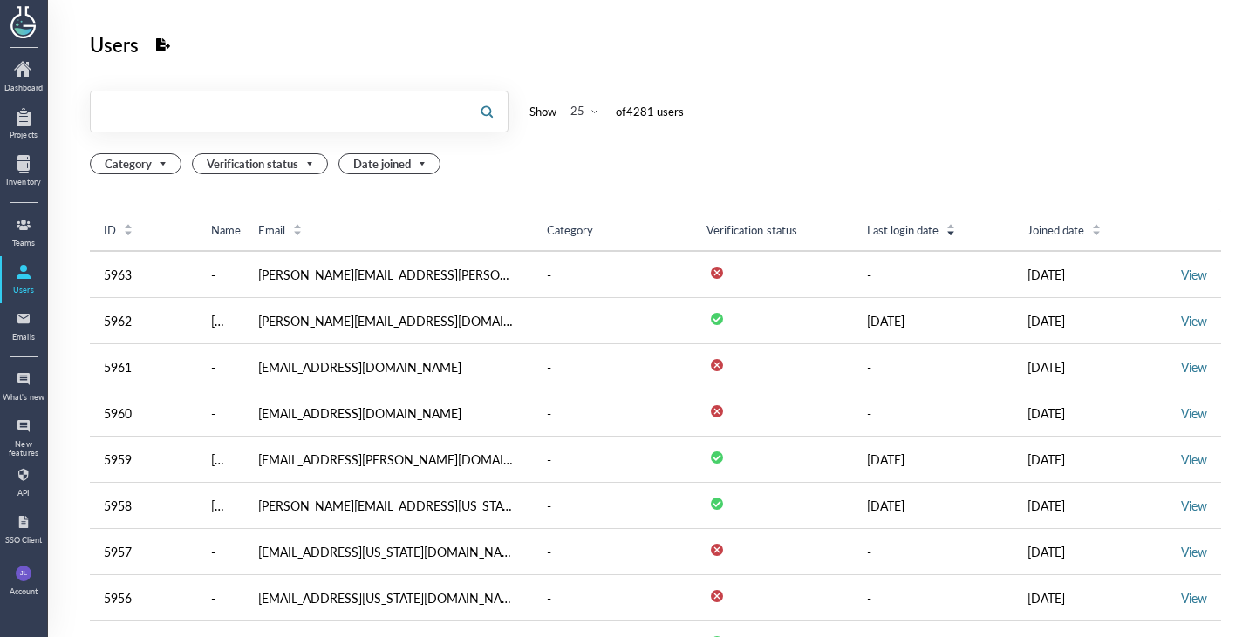
click at [289, 112] on input "text" at bounding box center [278, 112] width 375 height 28
paste input "[PERSON_NAME][EMAIL_ADDRESS][PERSON_NAME][DOMAIN_NAME]"
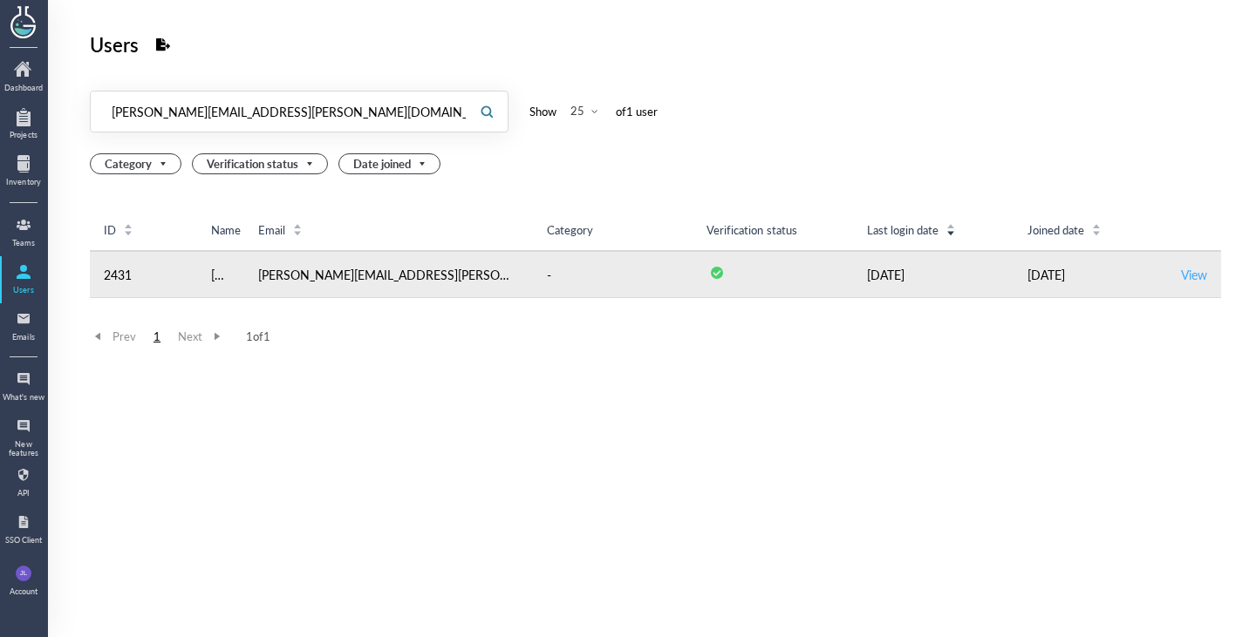
type input "[PERSON_NAME][EMAIL_ADDRESS][PERSON_NAME][DOMAIN_NAME]"
click at [1181, 276] on link "View" at bounding box center [1194, 274] width 26 height 17
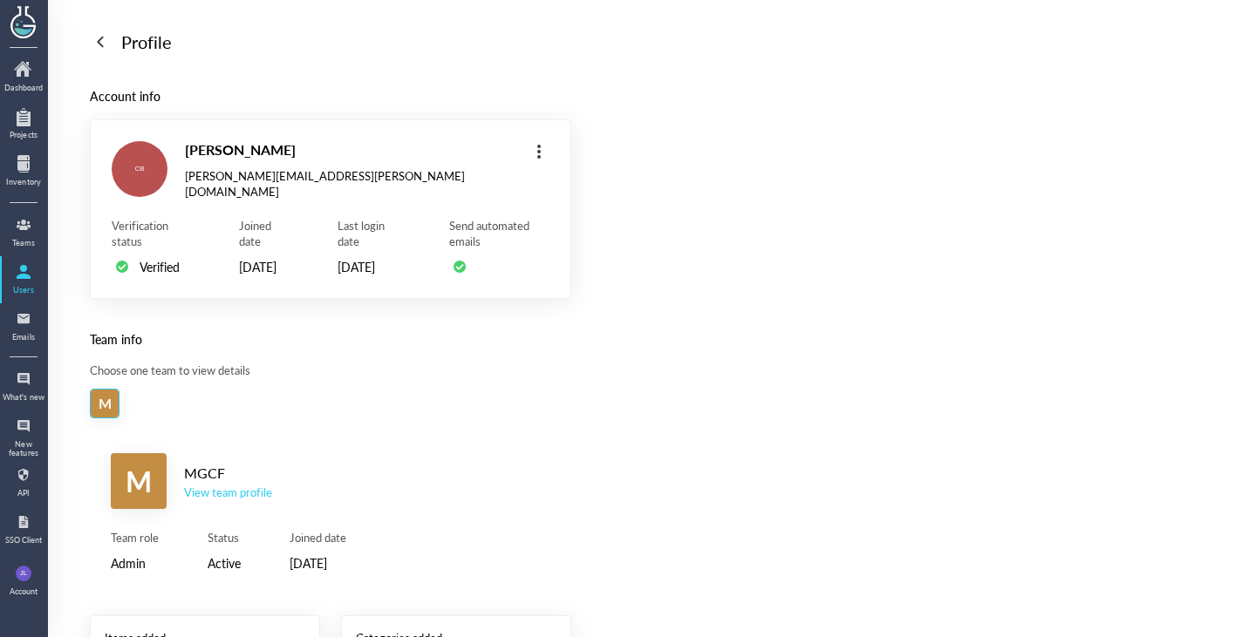
scroll to position [174, 0]
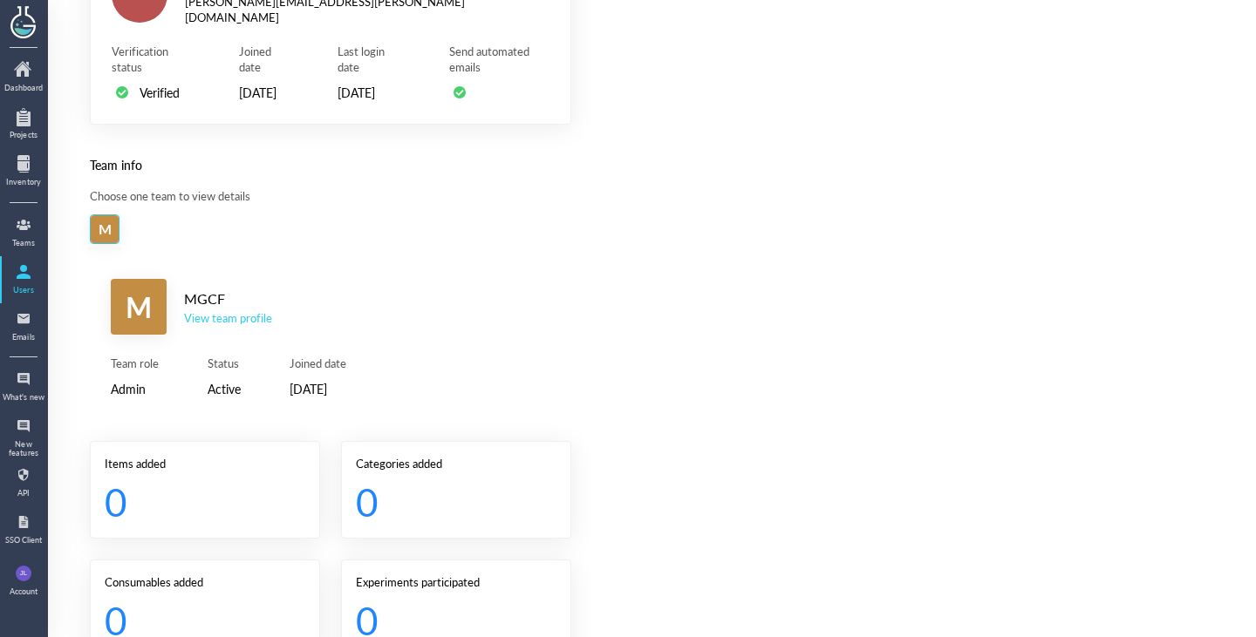
click at [249, 326] on div "View team profile" at bounding box center [228, 318] width 88 height 16
